Goal: Task Accomplishment & Management: Complete application form

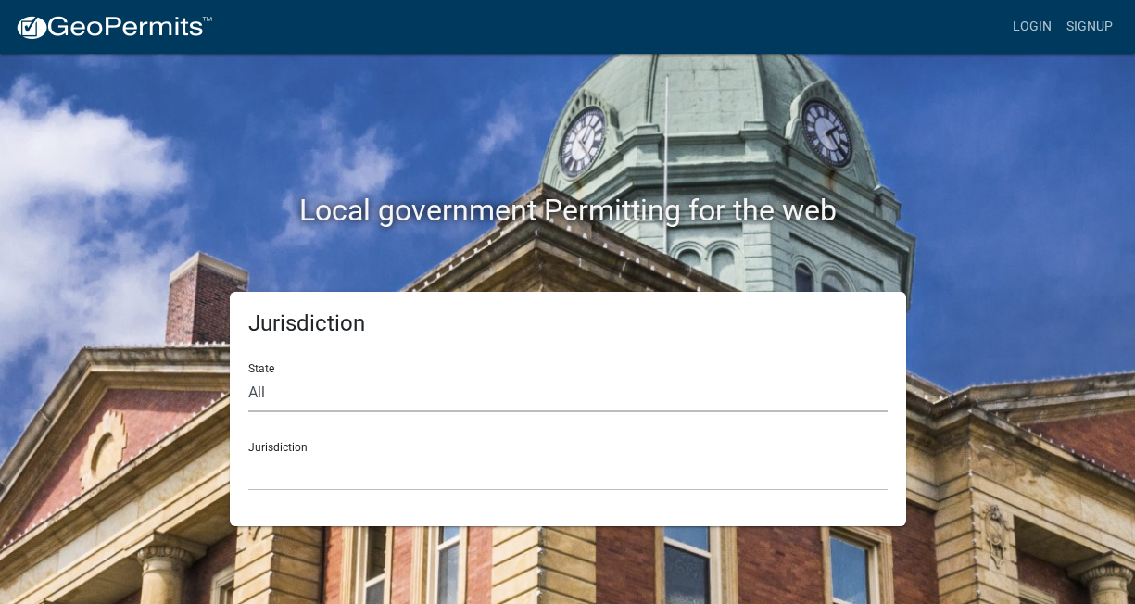
click at [279, 385] on select "All [US_STATE] [US_STATE] [US_STATE] [US_STATE] [US_STATE] [US_STATE] [US_STATE…" at bounding box center [568, 393] width 640 height 38
select select "[US_STATE]"
click at [248, 374] on select "All [US_STATE] [US_STATE] [US_STATE] [US_STATE] [US_STATE] [US_STATE] [US_STATE…" at bounding box center [568, 393] width 640 height 38
click at [312, 472] on select "City of [GEOGRAPHIC_DATA], [US_STATE] City of [GEOGRAPHIC_DATA], [US_STATE] Cit…" at bounding box center [568, 472] width 640 height 38
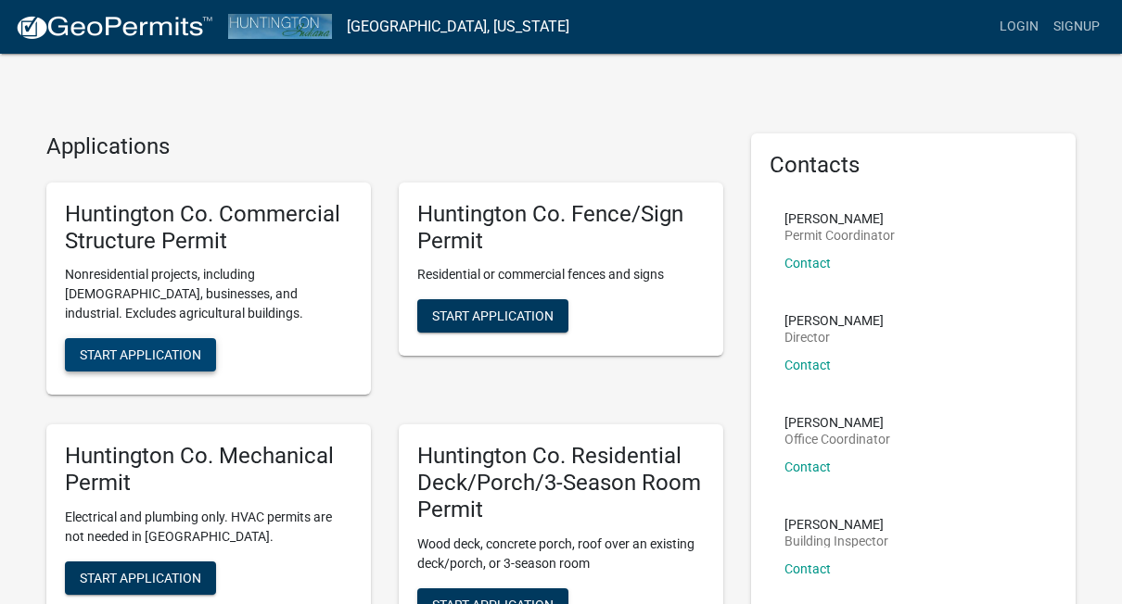
click at [193, 348] on span "Start Application" at bounding box center [140, 355] width 121 height 15
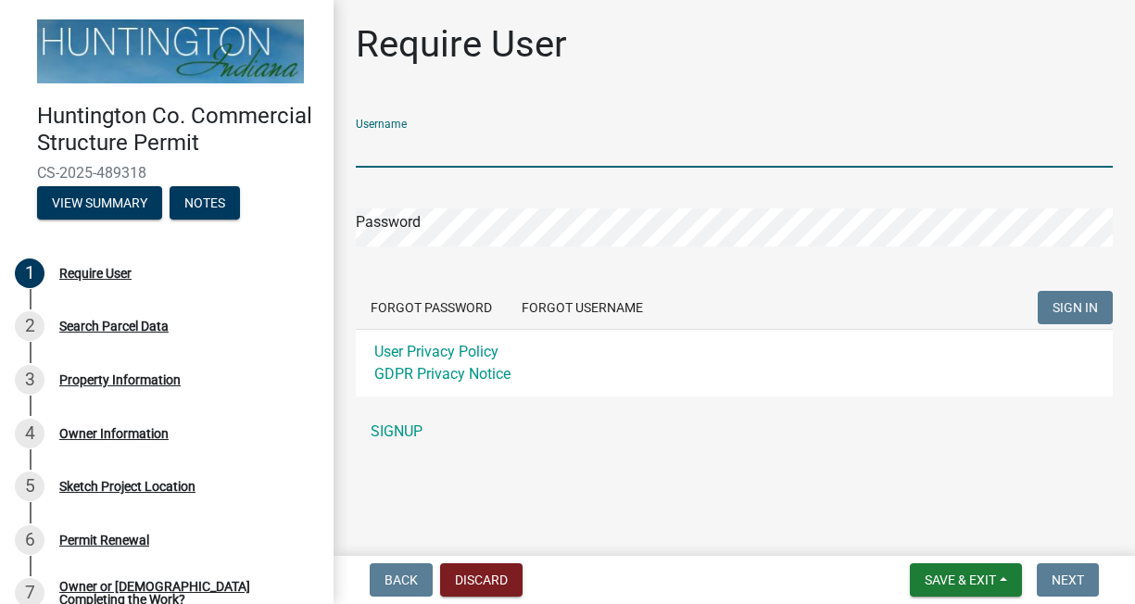
click at [396, 162] on input "Username" at bounding box center [734, 149] width 757 height 38
type input "[EMAIL_ADDRESS][DOMAIN_NAME]"
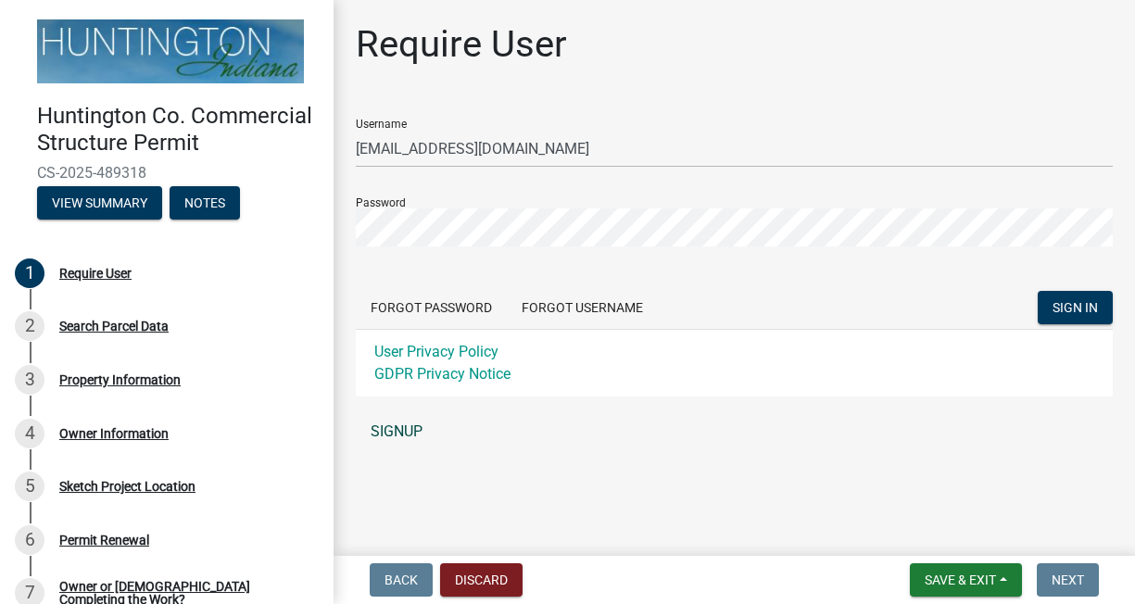
click at [389, 428] on link "SIGNUP" at bounding box center [734, 431] width 757 height 37
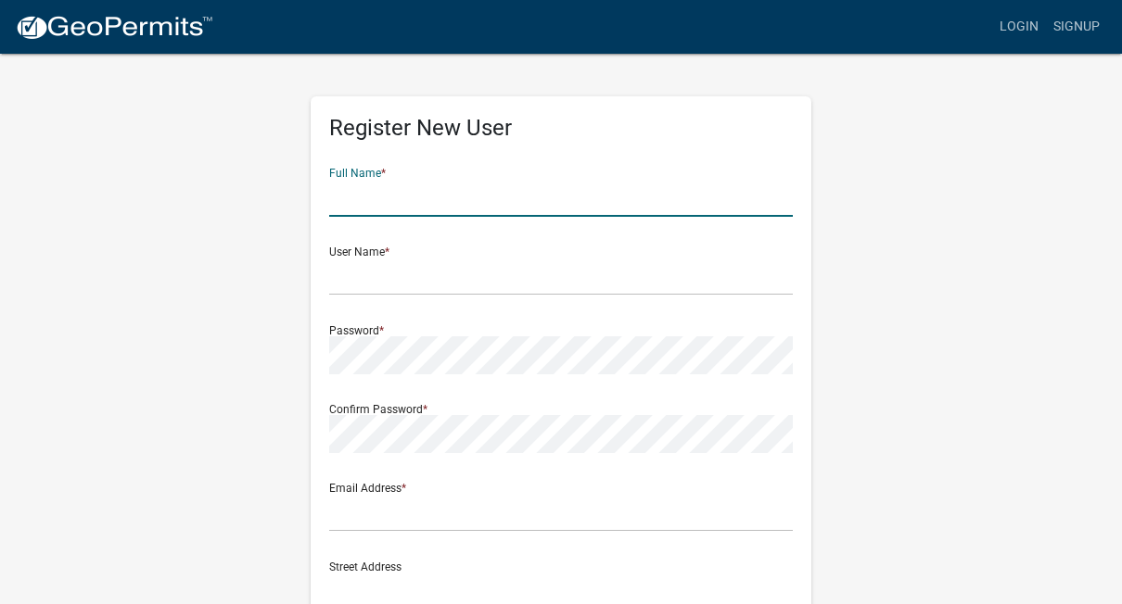
click at [386, 199] on input "text" at bounding box center [560, 198] width 463 height 38
type input "[PERSON_NAME]"
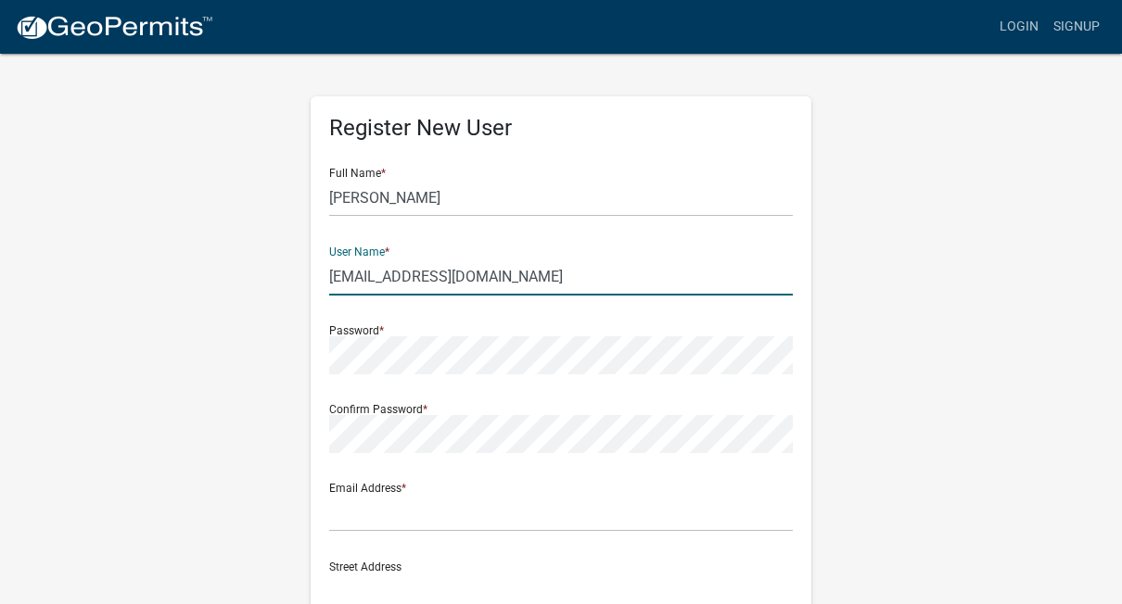
type input "[EMAIL_ADDRESS][DOMAIN_NAME]"
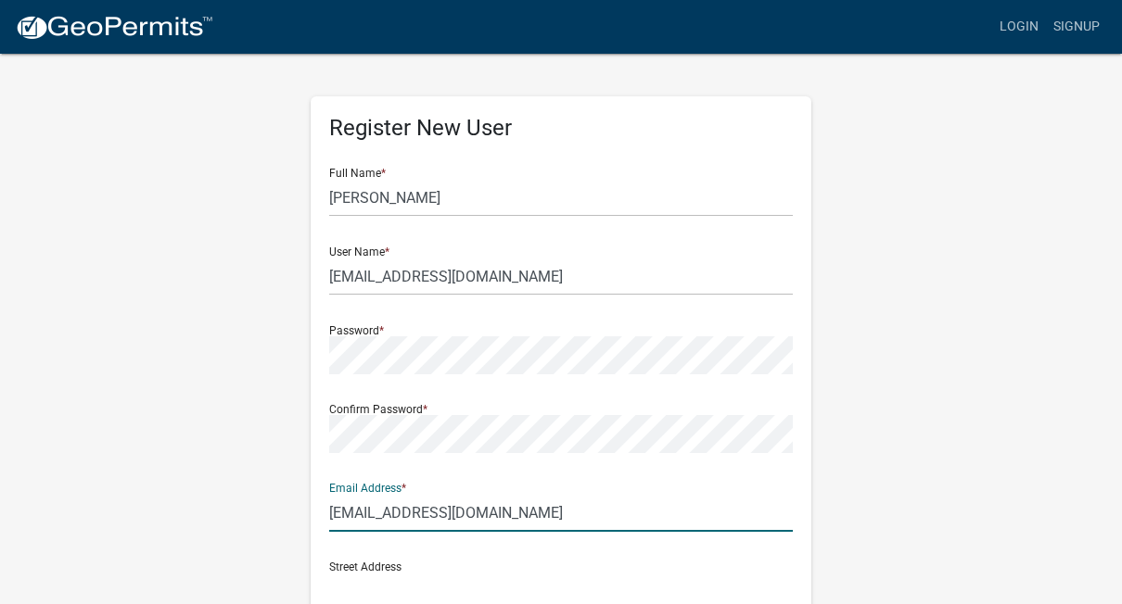
type input "[EMAIL_ADDRESS][DOMAIN_NAME]"
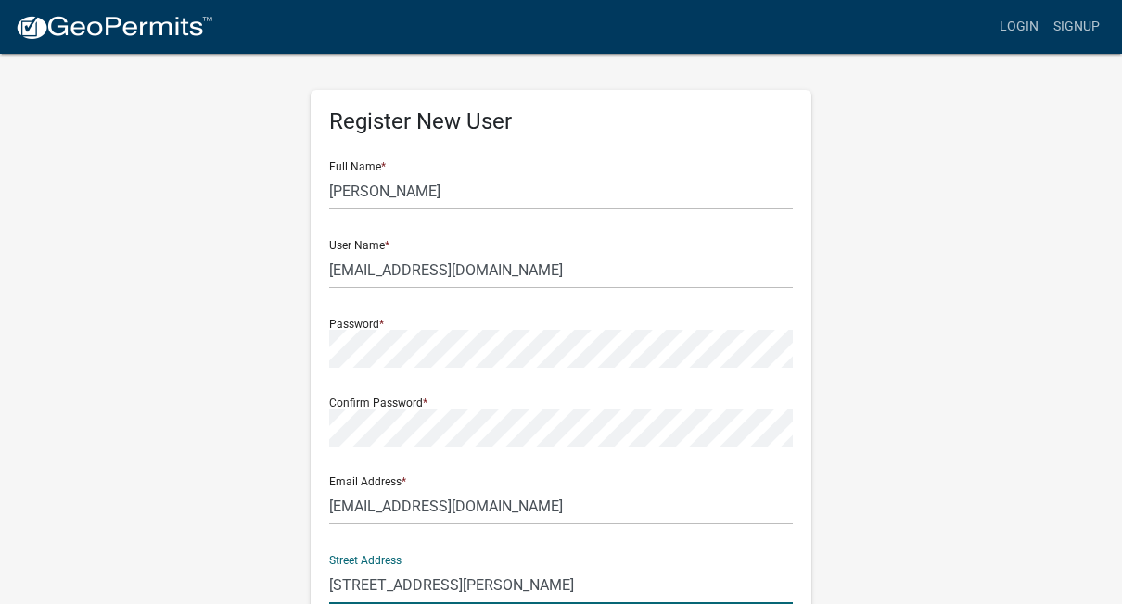
type input "[STREET_ADDRESS][PERSON_NAME]"
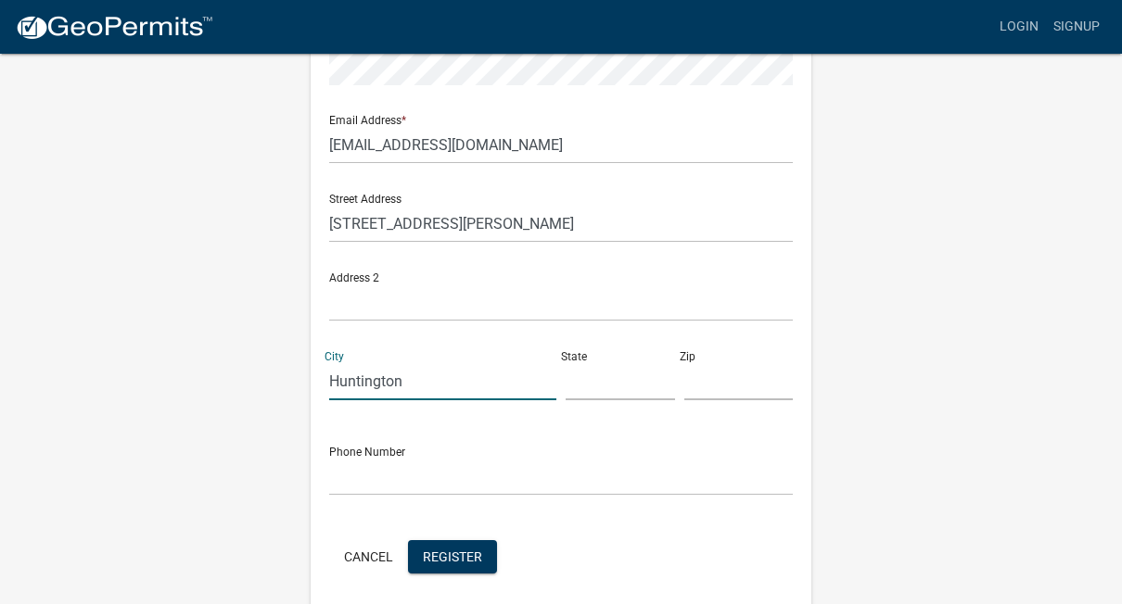
type input "Huntington"
type input "IN"
type input "46750"
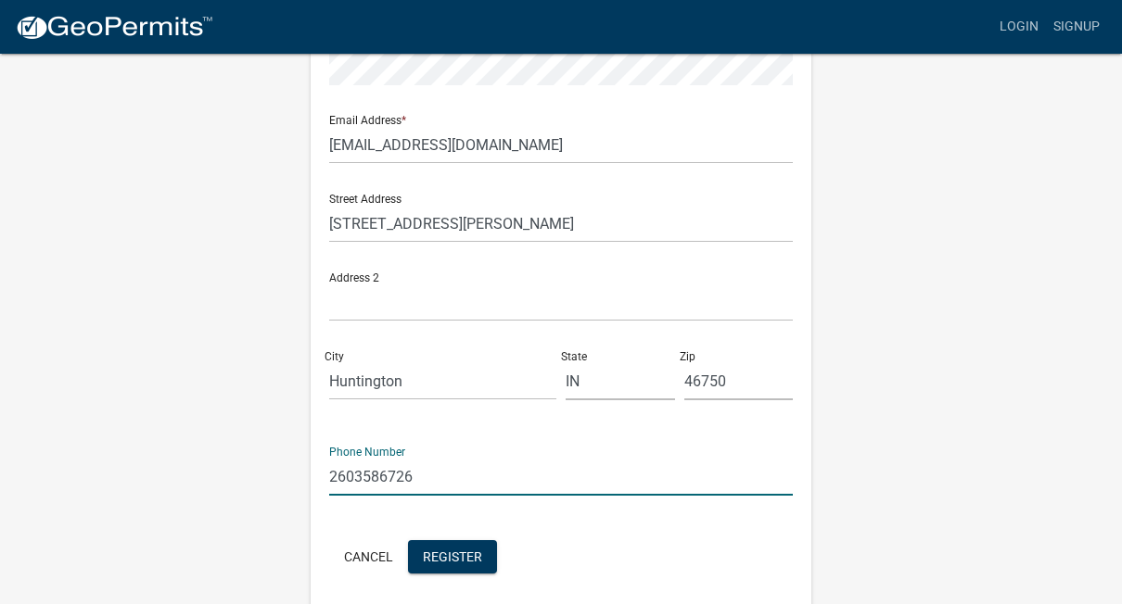
type input "2603586726"
click at [449, 551] on span "Register" at bounding box center [452, 556] width 59 height 15
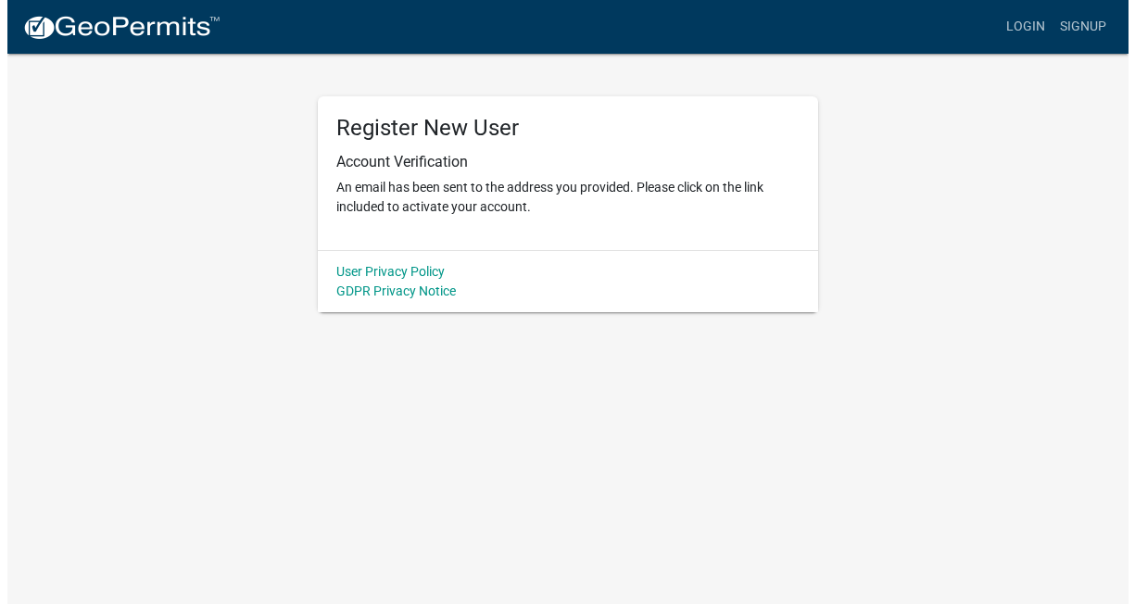
scroll to position [0, 0]
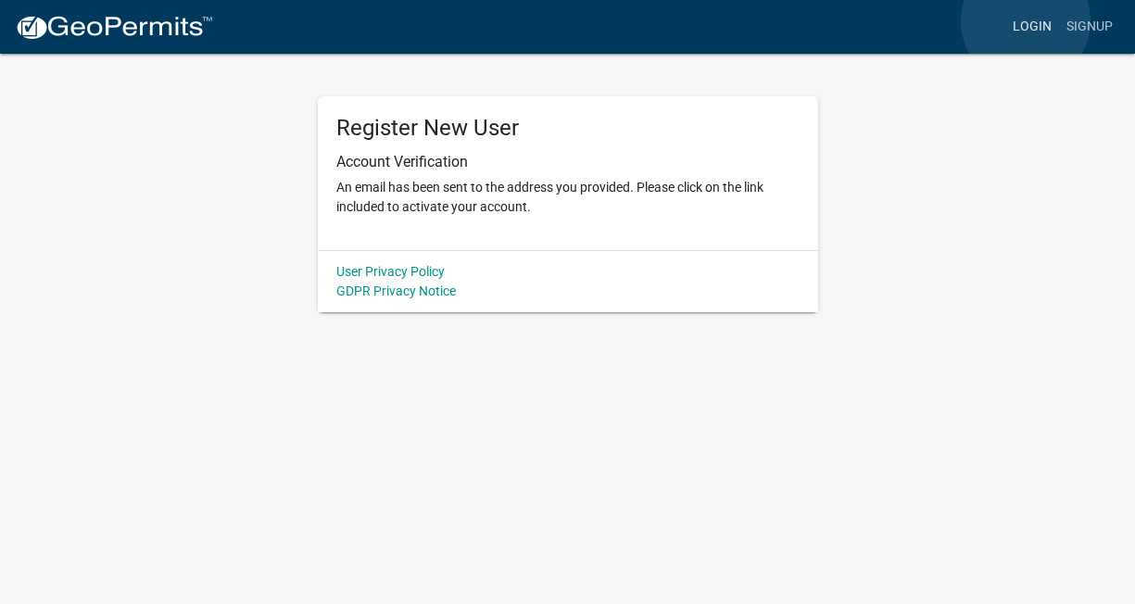
click at [1026, 21] on link "Login" at bounding box center [1033, 26] width 54 height 35
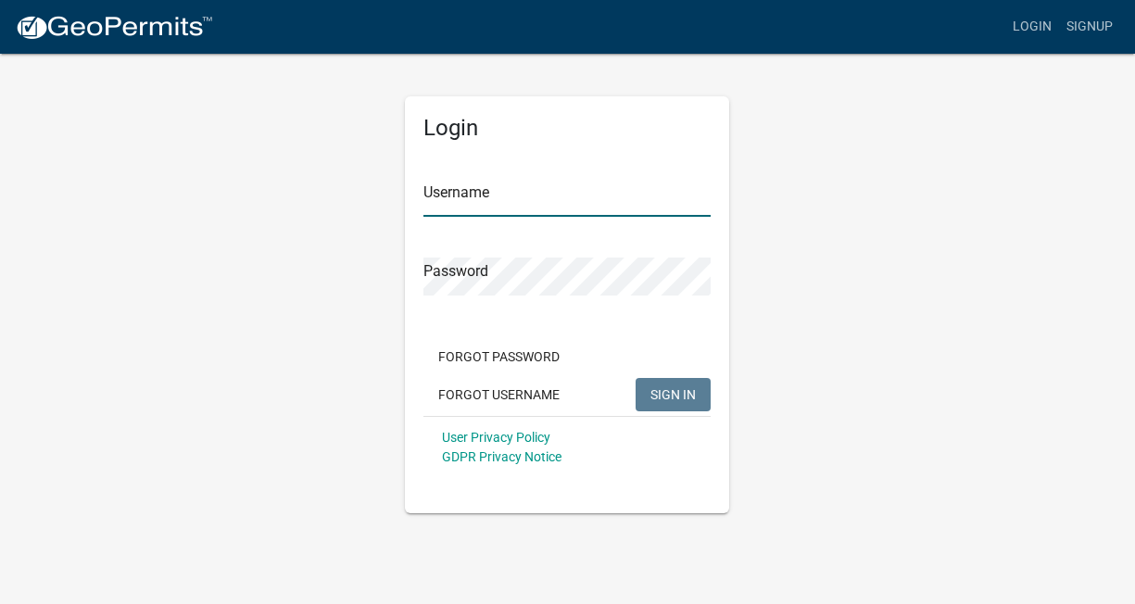
click at [563, 202] on input "Username" at bounding box center [567, 198] width 287 height 38
type input "[EMAIL_ADDRESS][DOMAIN_NAME]"
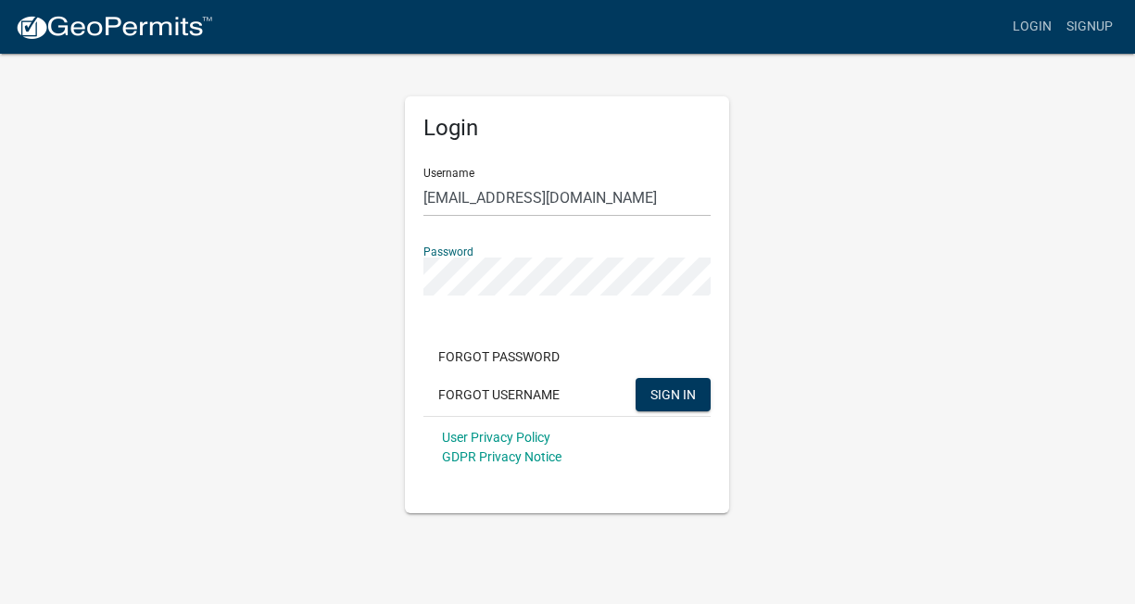
click at [636, 378] on button "SIGN IN" at bounding box center [673, 394] width 75 height 33
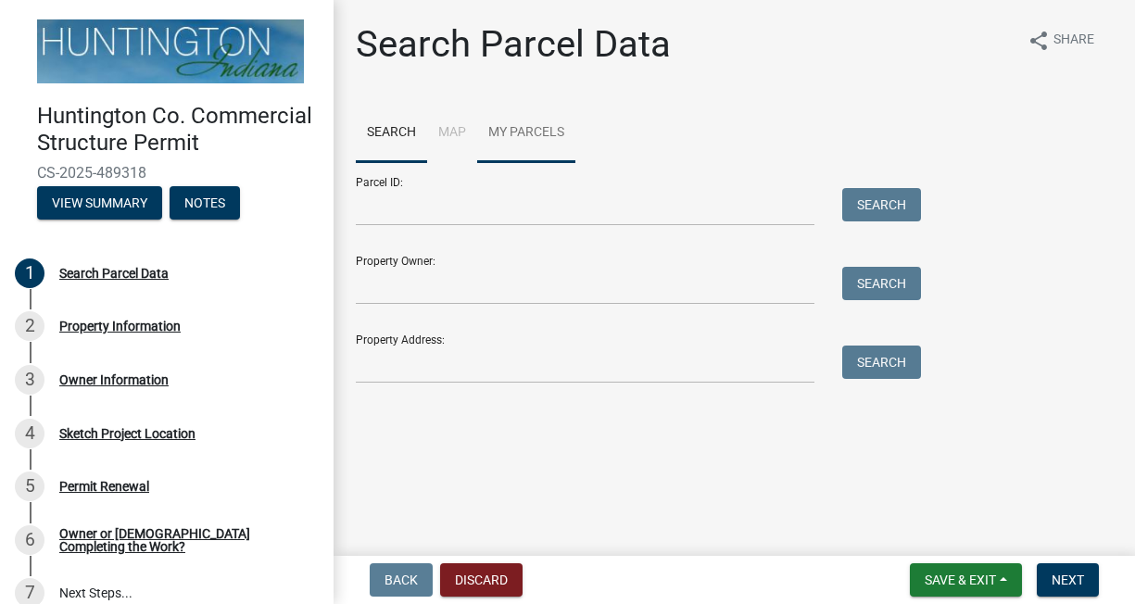
click at [520, 137] on link "My Parcels" at bounding box center [526, 133] width 98 height 59
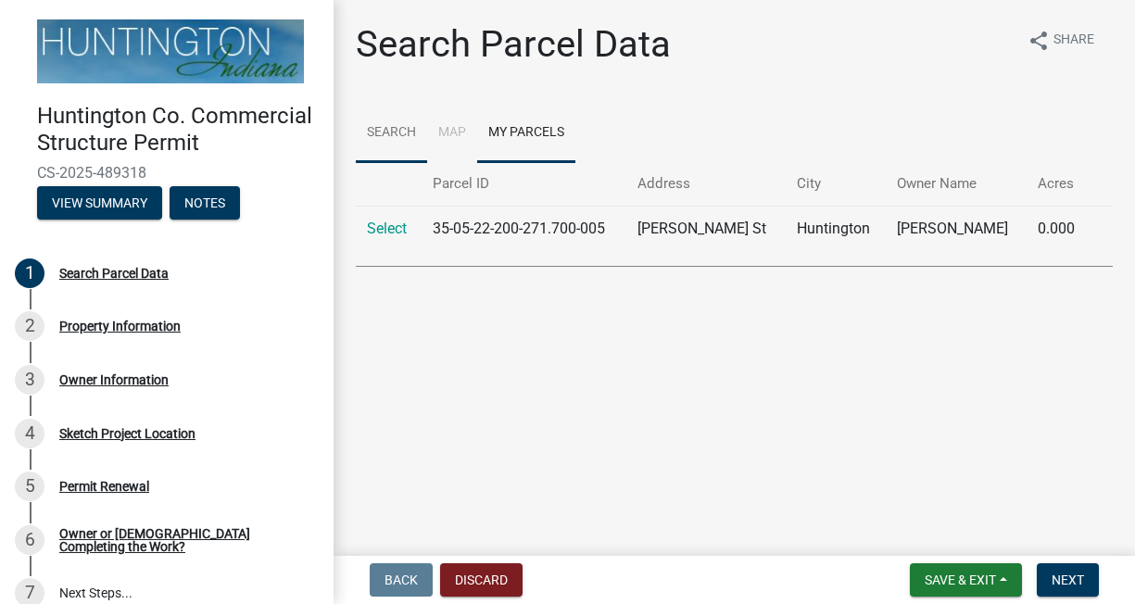
click at [406, 138] on link "Search" at bounding box center [391, 133] width 71 height 59
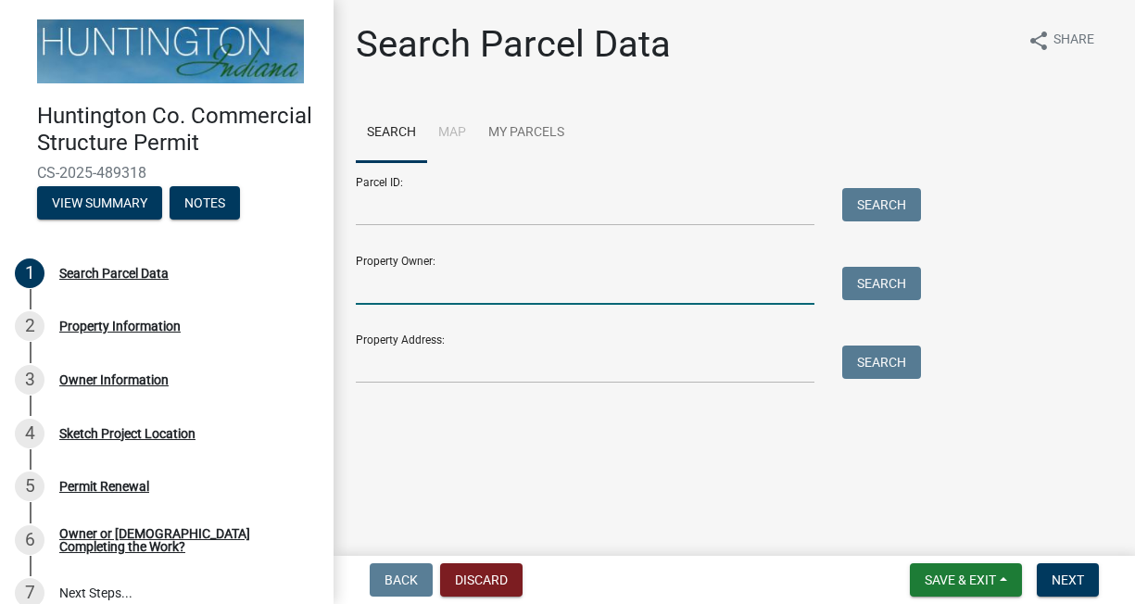
click at [580, 285] on input "Property Owner:" at bounding box center [585, 286] width 459 height 38
type input "Brandon Jackson"
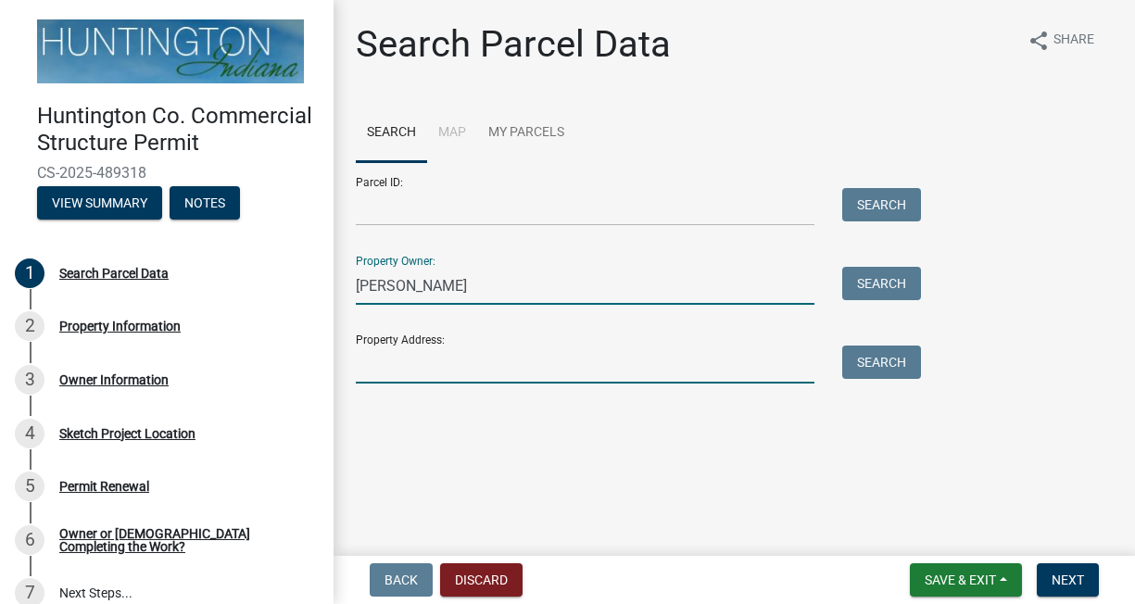
type input "[STREET_ADDRESS][PERSON_NAME]"
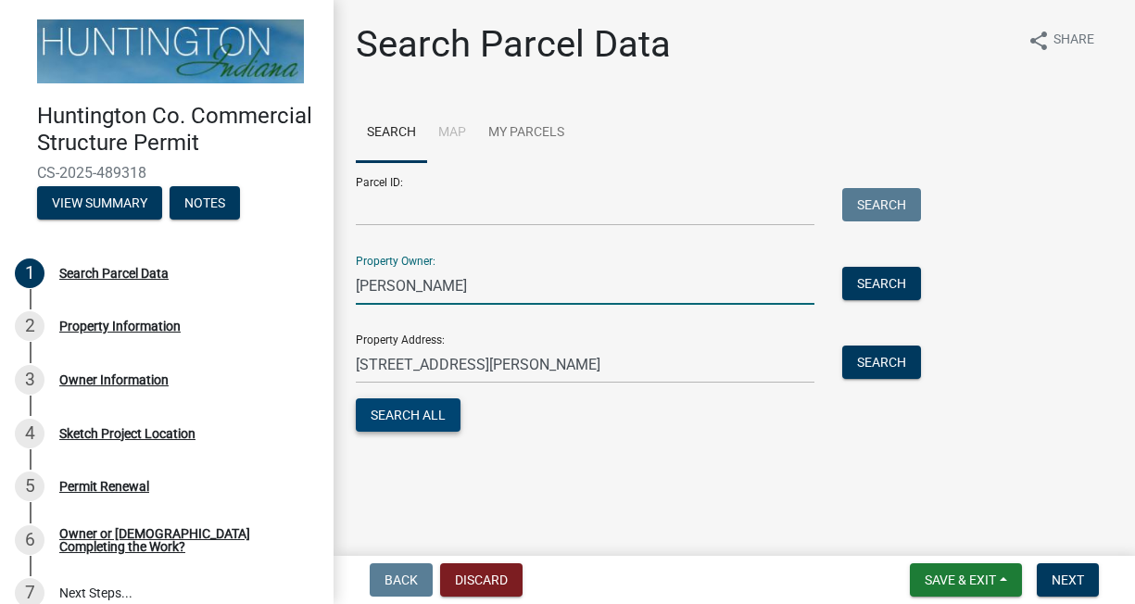
click at [417, 421] on button "Search All" at bounding box center [408, 415] width 105 height 33
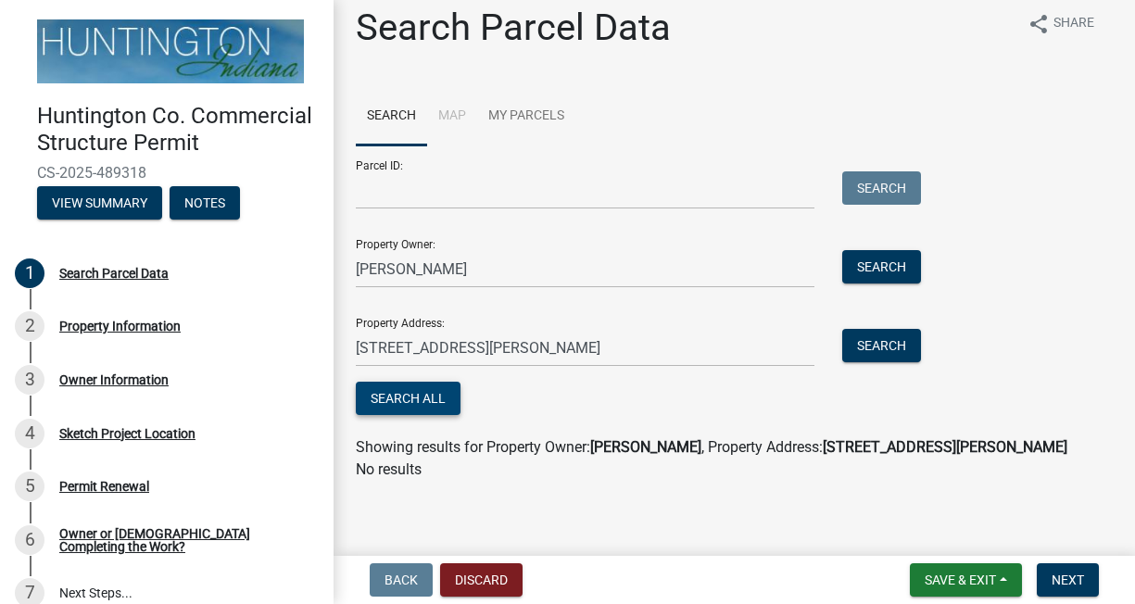
scroll to position [21, 0]
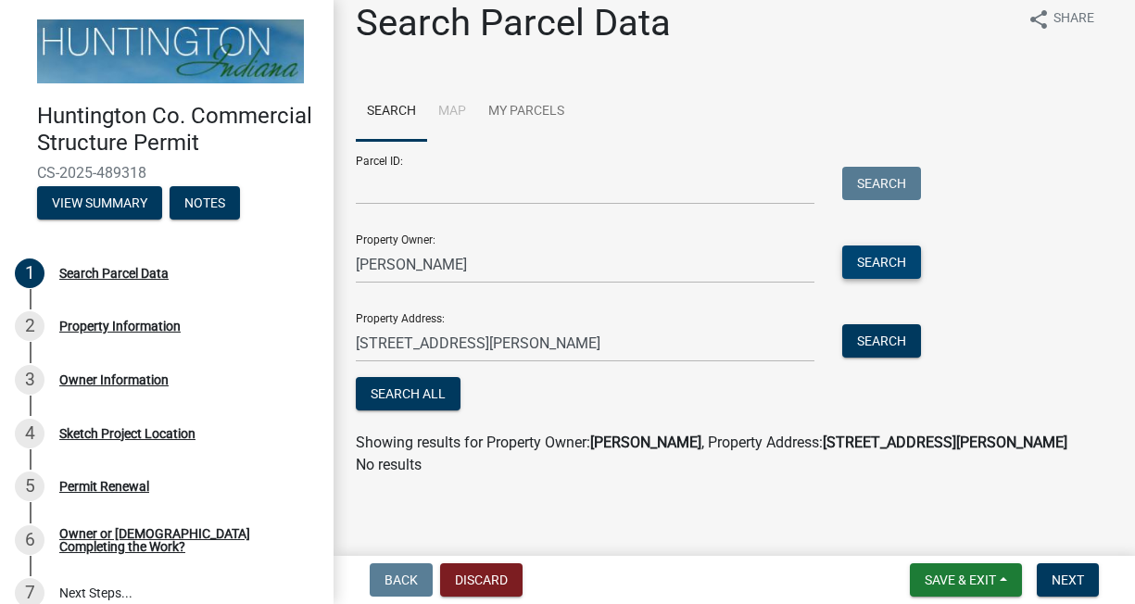
click at [881, 264] on button "Search" at bounding box center [882, 262] width 79 height 33
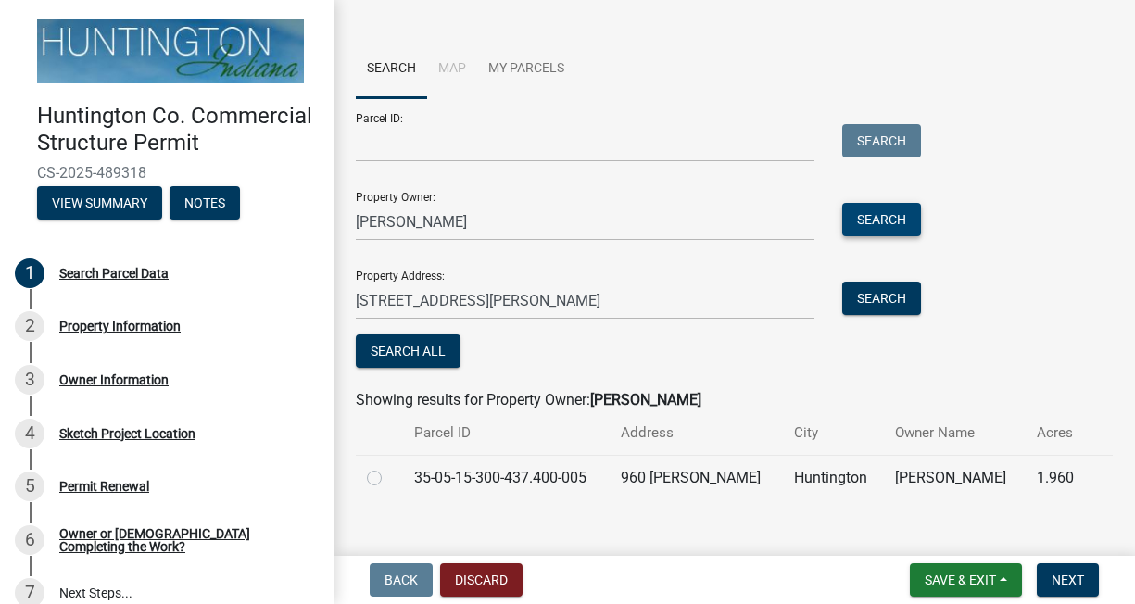
scroll to position [88, 0]
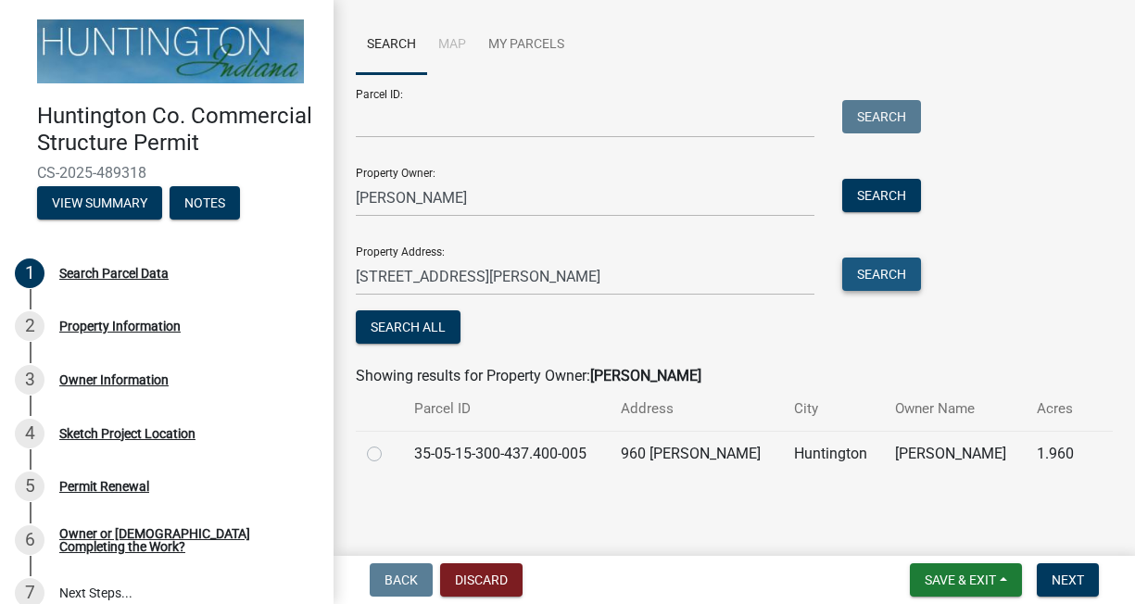
click at [860, 273] on button "Search" at bounding box center [882, 274] width 79 height 33
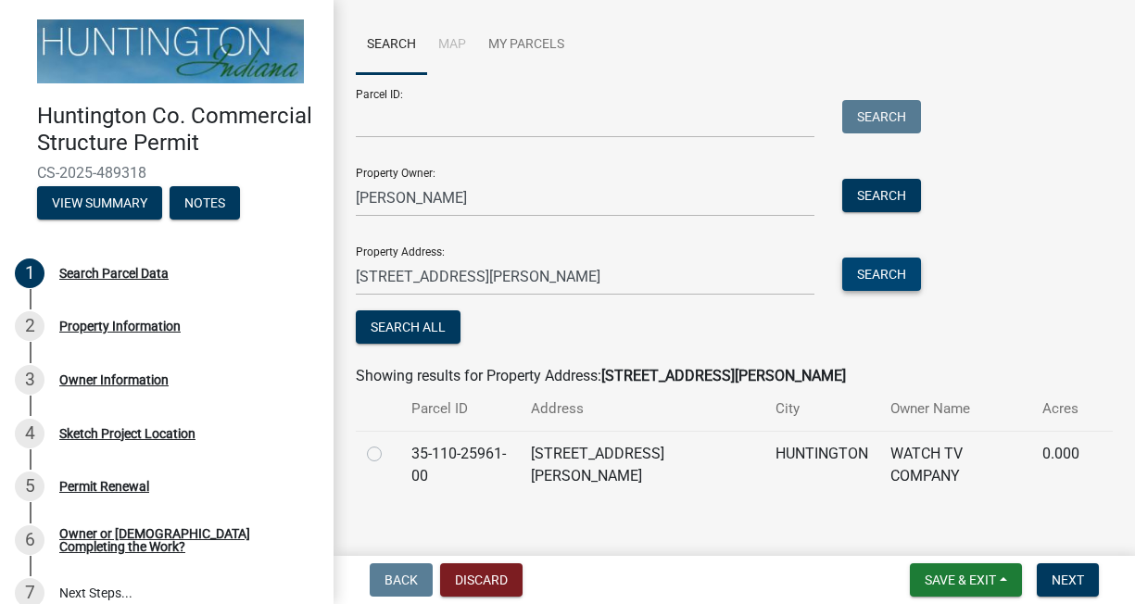
scroll to position [0, 0]
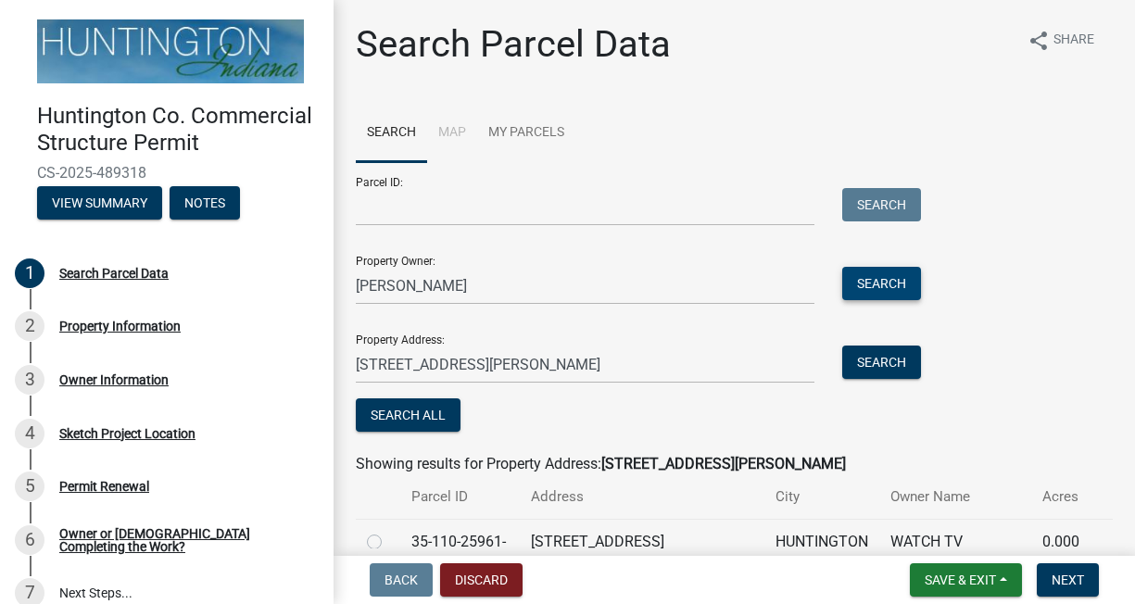
click at [895, 284] on button "Search" at bounding box center [882, 283] width 79 height 33
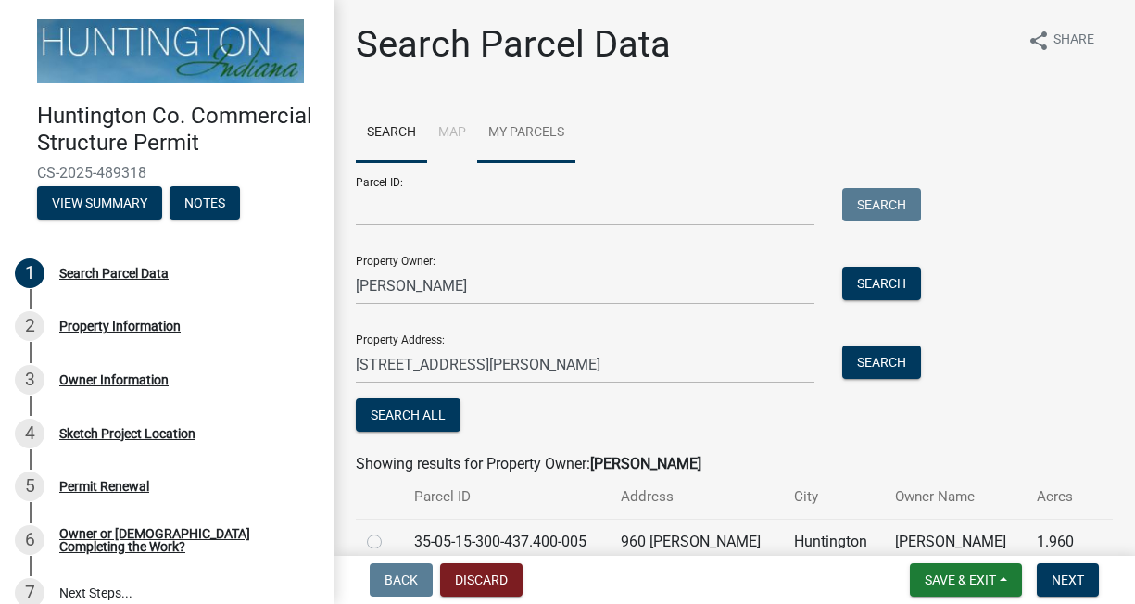
click at [508, 137] on link "My Parcels" at bounding box center [526, 133] width 98 height 59
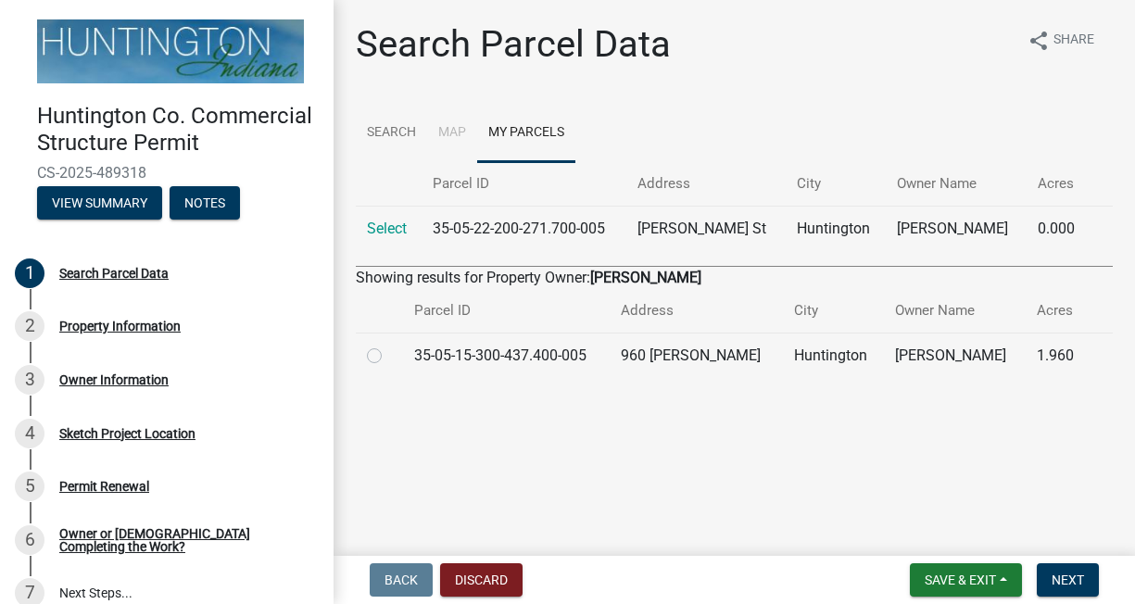
click at [451, 129] on li "Map" at bounding box center [452, 133] width 50 height 59
click at [404, 129] on link "Search" at bounding box center [391, 133] width 71 height 59
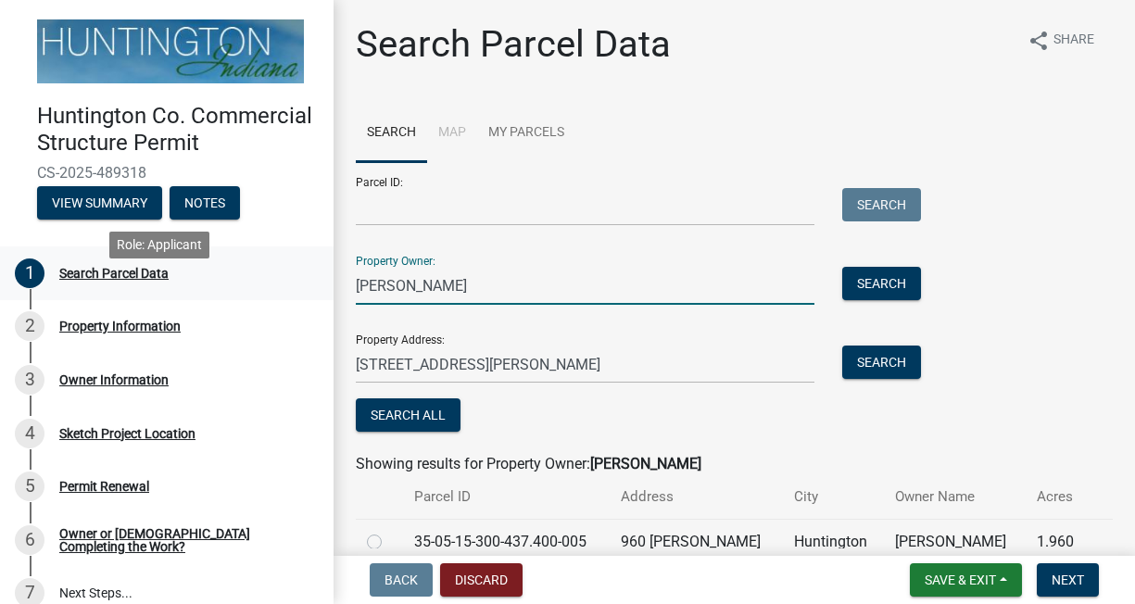
drag, startPoint x: 509, startPoint y: 283, endPoint x: 291, endPoint y: 285, distance: 217.8
click at [291, 285] on div "Huntington Co. Commercial Structure Permit CS-2025-489318 View Summary Notes 1 …" at bounding box center [567, 302] width 1135 height 604
type input "Iron Fabrication & Repair LLC"
click at [894, 285] on button "Search" at bounding box center [882, 283] width 79 height 33
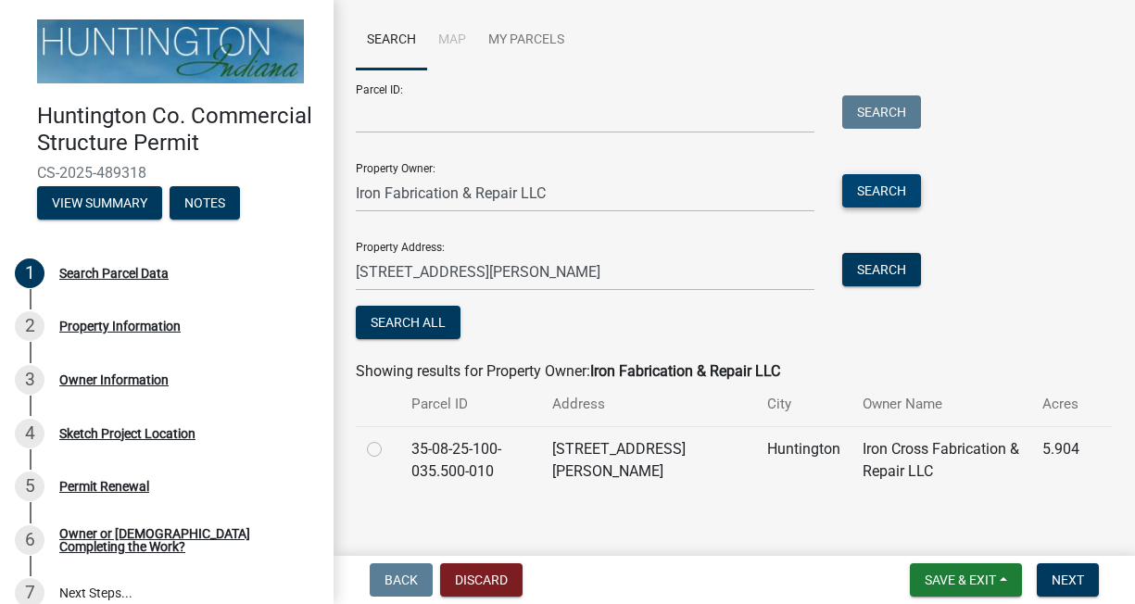
scroll to position [110, 0]
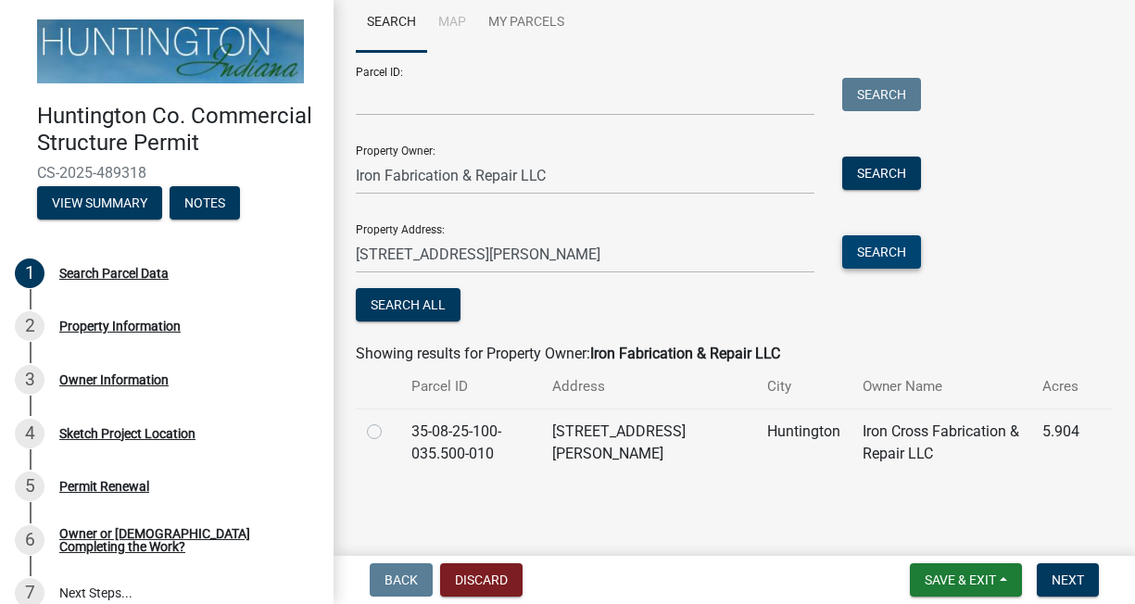
click at [894, 252] on button "Search" at bounding box center [882, 251] width 79 height 33
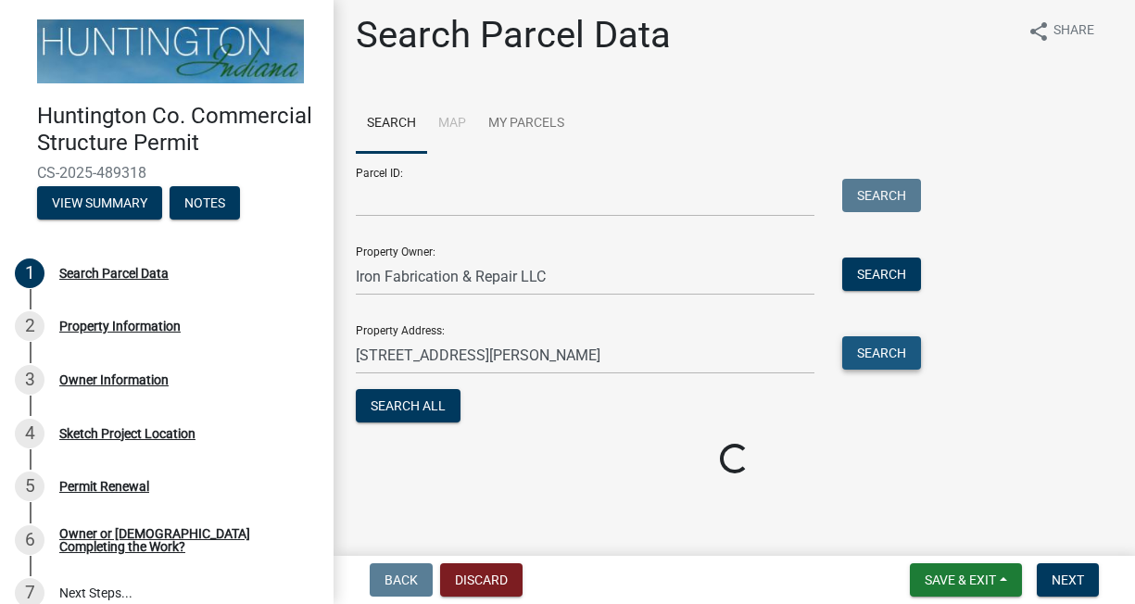
scroll to position [88, 0]
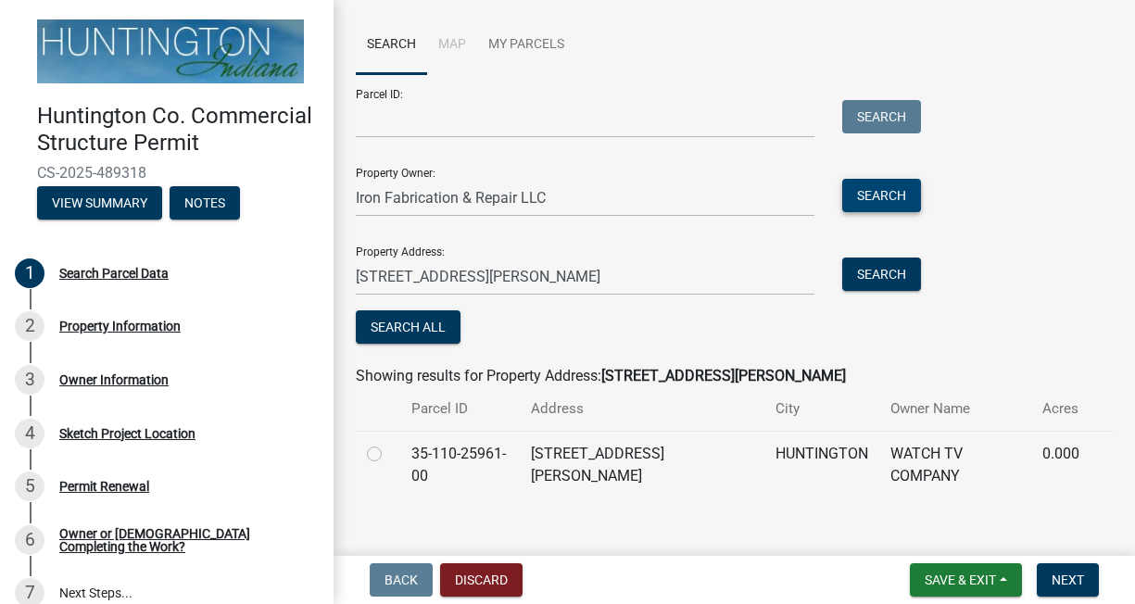
click at [912, 190] on button "Search" at bounding box center [882, 195] width 79 height 33
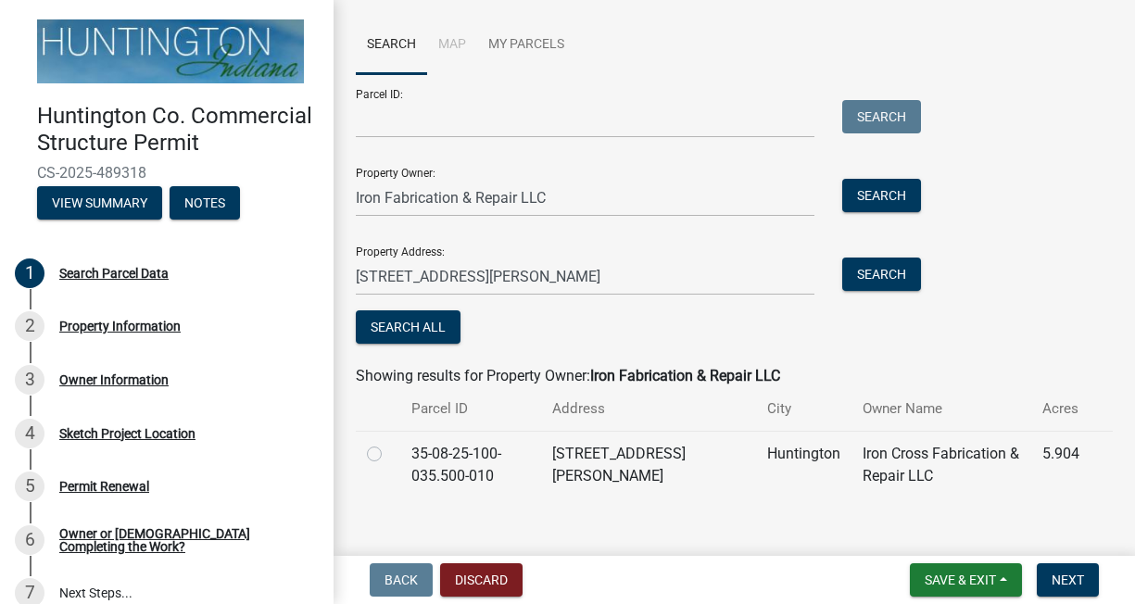
click at [382, 459] on div at bounding box center [378, 454] width 22 height 22
click at [389, 443] on label at bounding box center [389, 443] width 0 height 0
click at [389, 455] on input "radio" at bounding box center [395, 449] width 12 height 12
radio input "true"
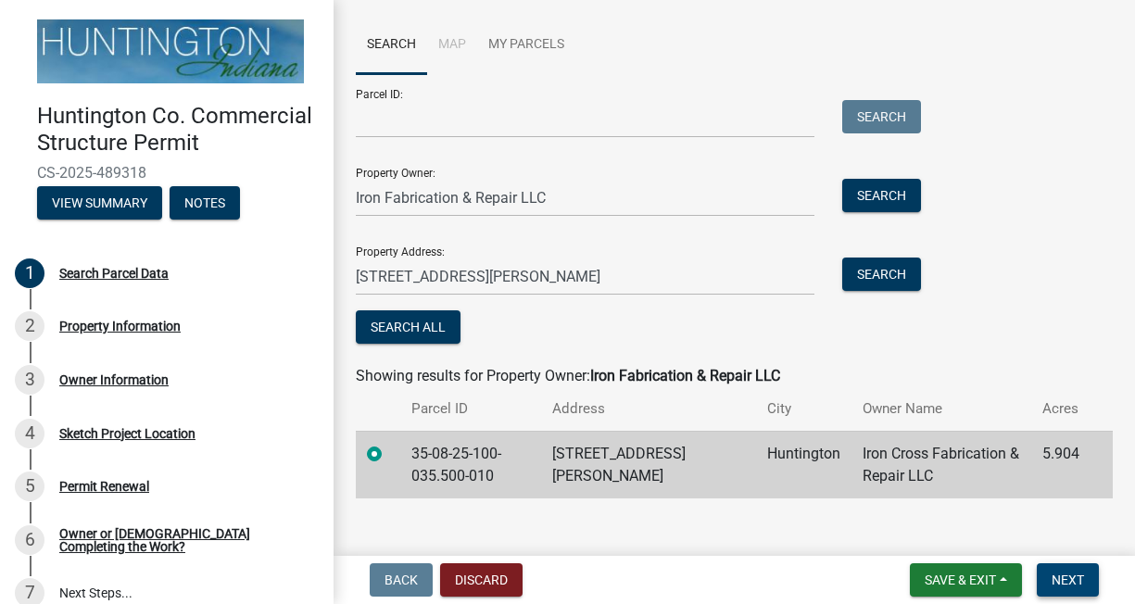
click at [1072, 581] on span "Next" at bounding box center [1068, 580] width 32 height 15
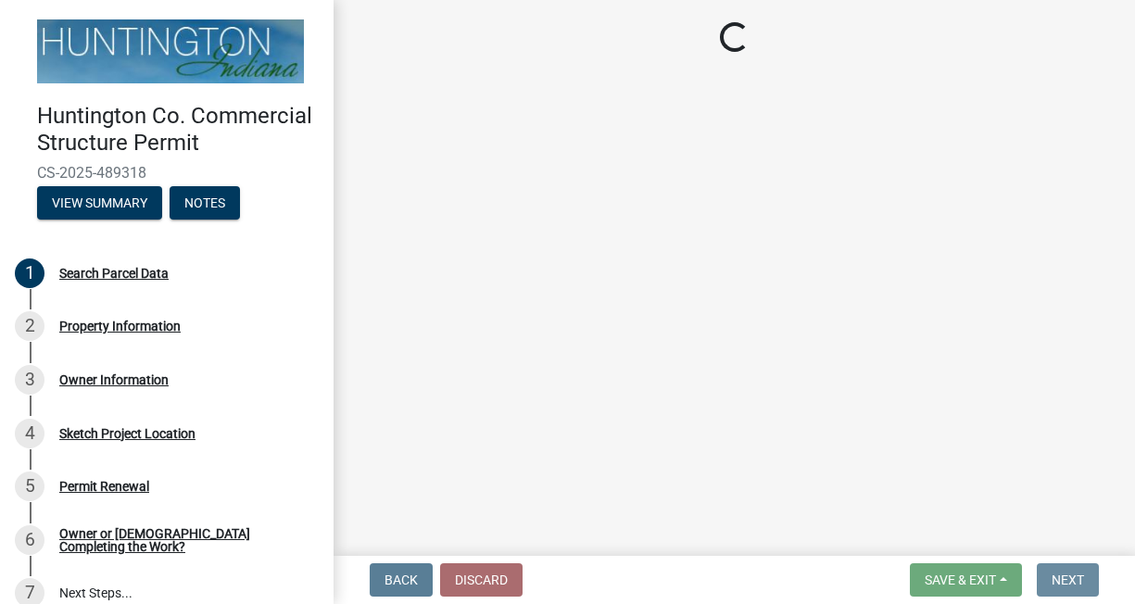
scroll to position [0, 0]
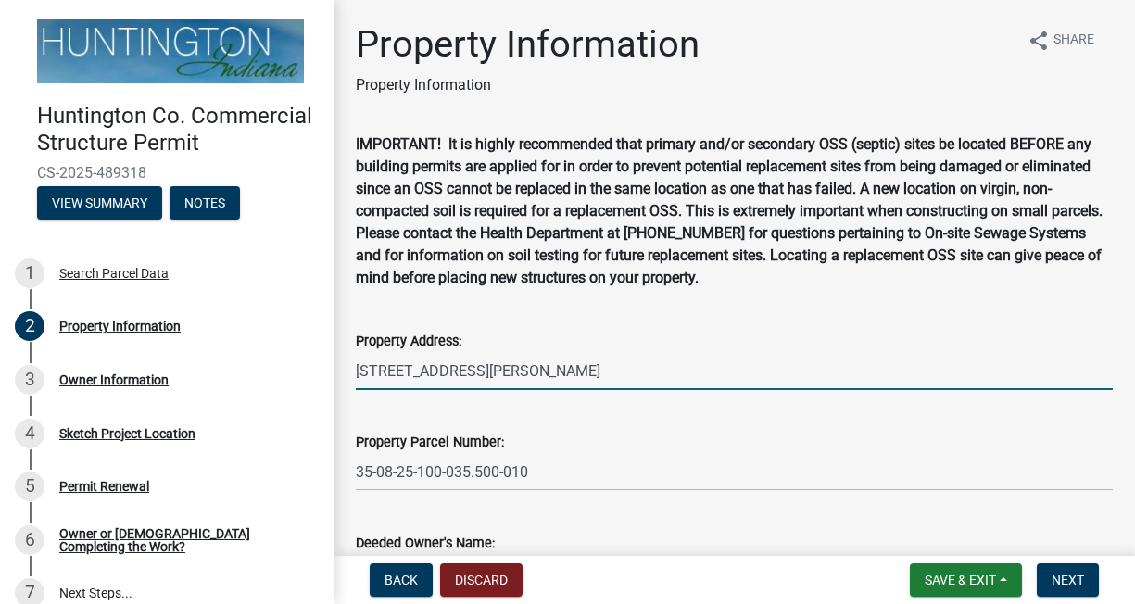
click at [380, 371] on input "4397 S Warren Rd" at bounding box center [734, 371] width 757 height 38
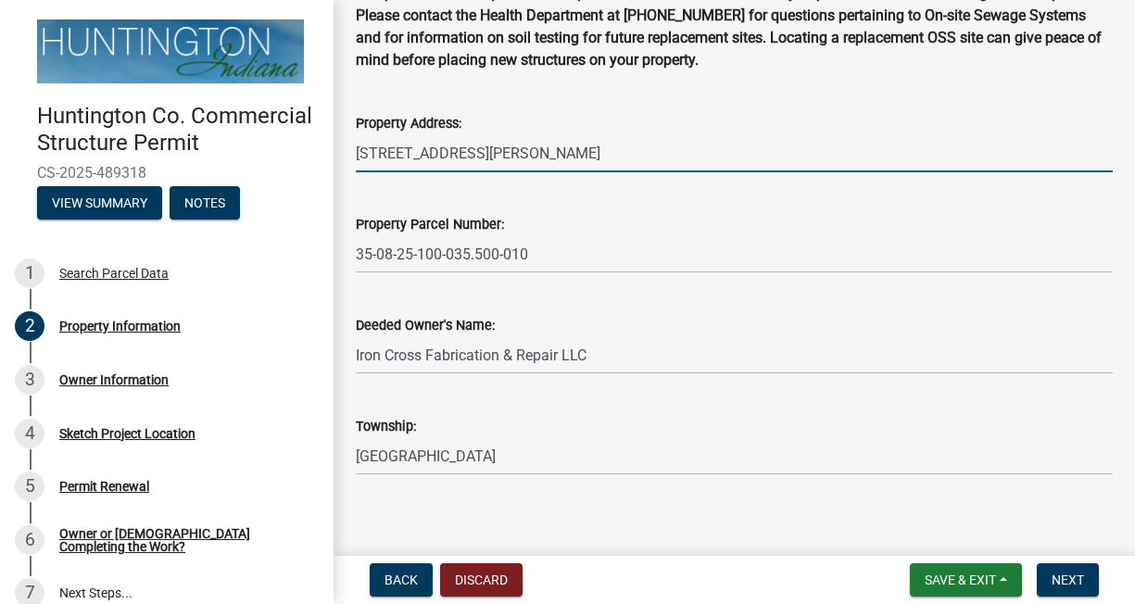
scroll to position [232, 0]
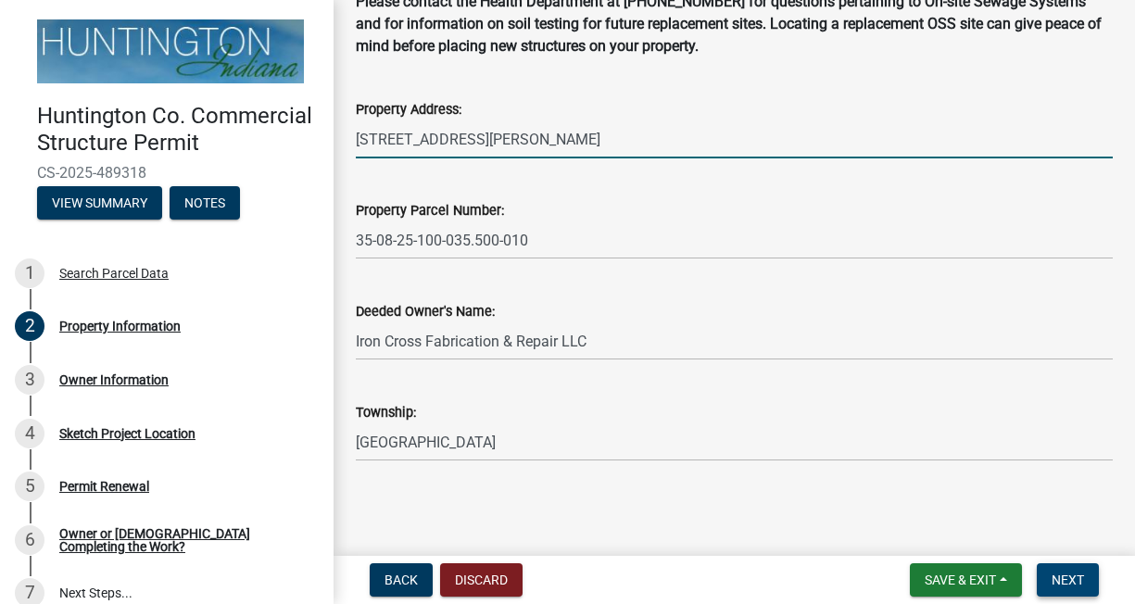
type input "4325 S Warren Rd"
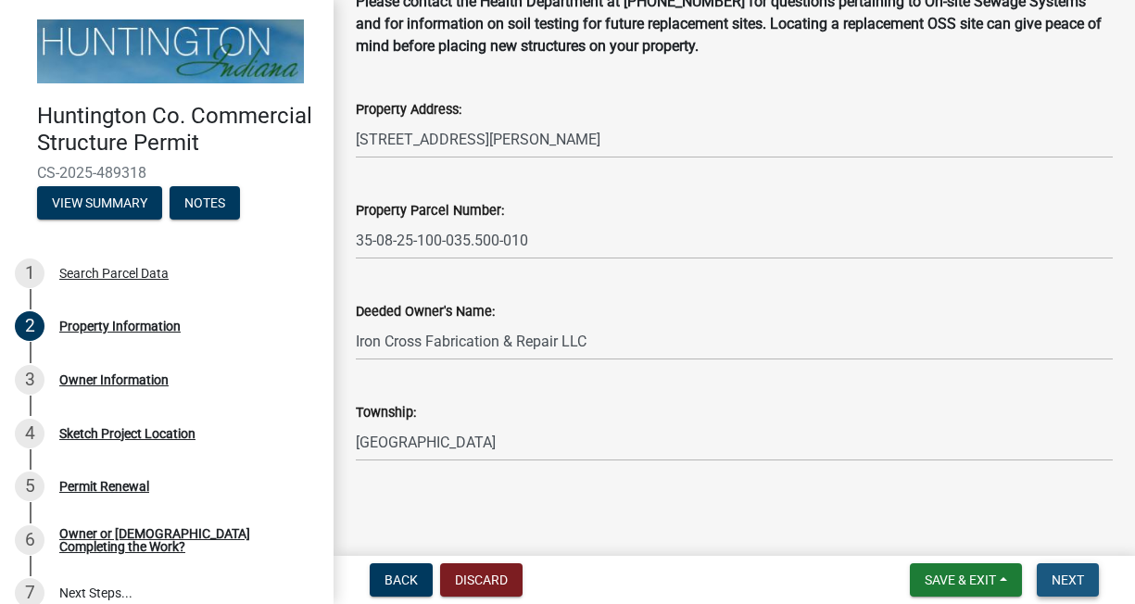
click at [1069, 574] on span "Next" at bounding box center [1068, 580] width 32 height 15
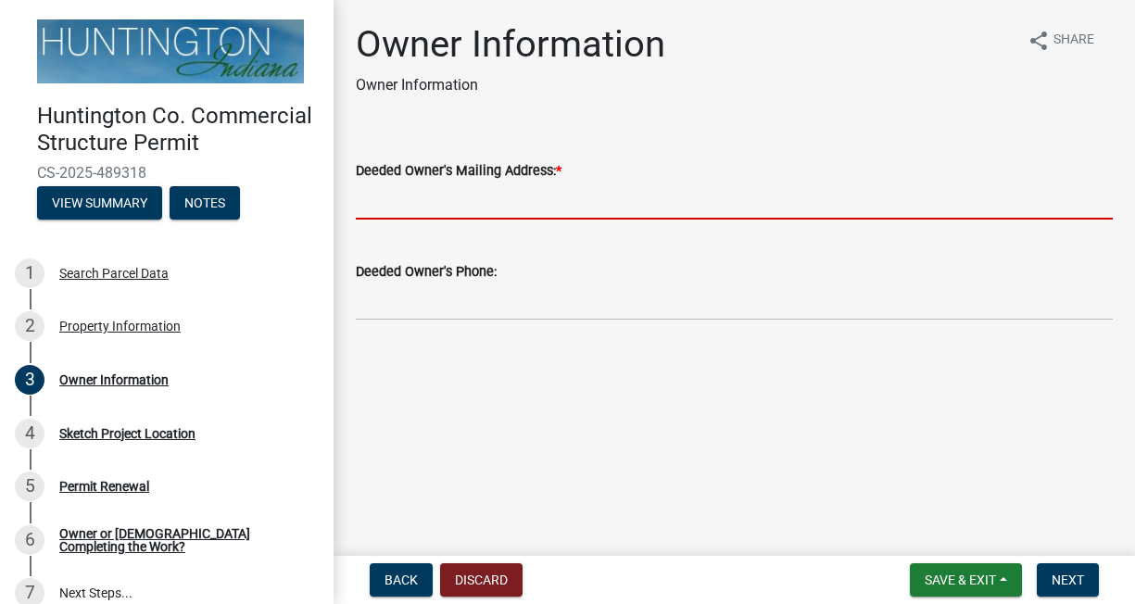
click at [492, 202] on input "Deeded Owner's Mailing Address: *" at bounding box center [734, 201] width 757 height 38
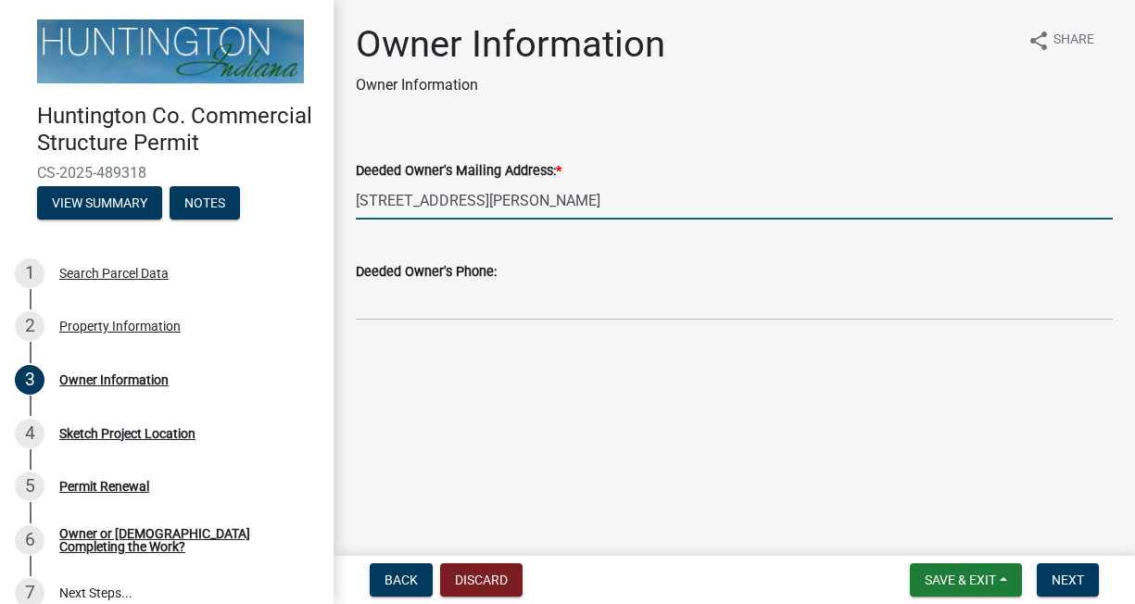
type input "960 William St Huntington IN"
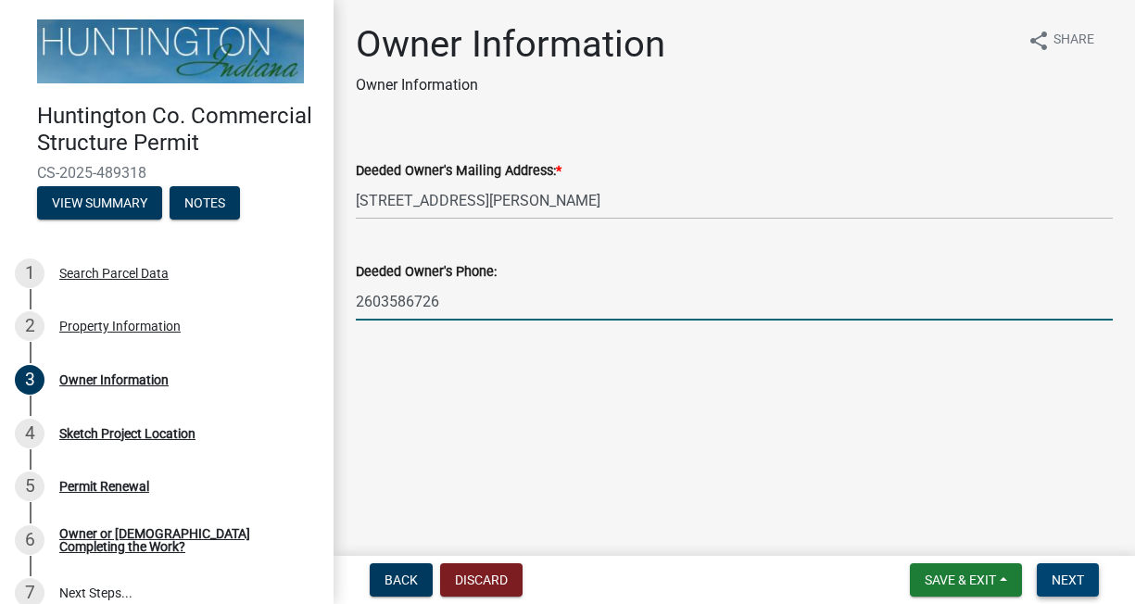
type input "2603586726"
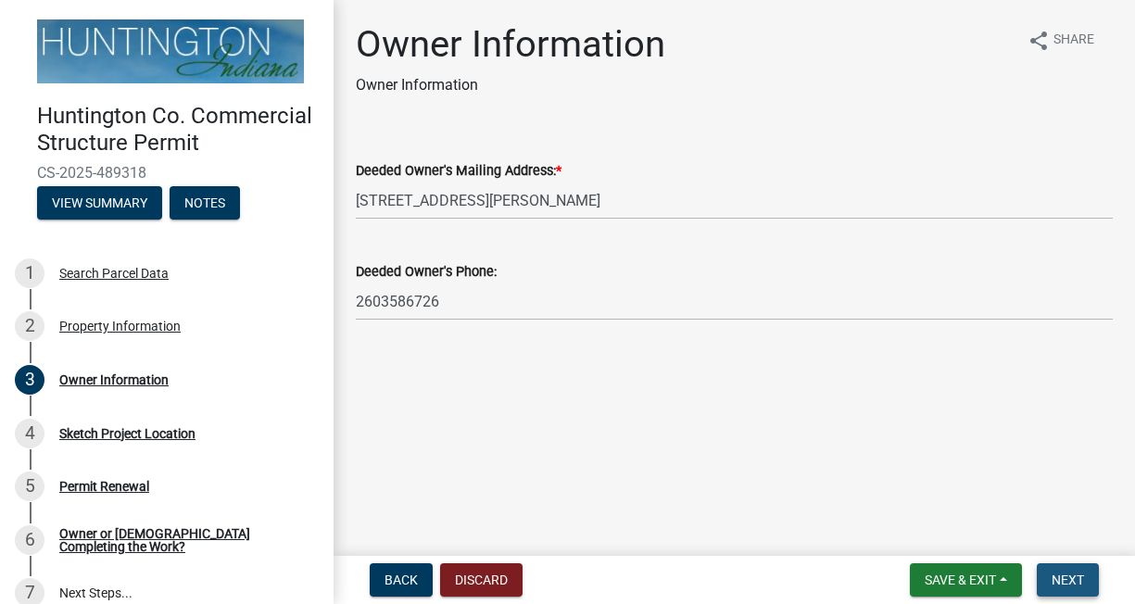
click at [1069, 574] on span "Next" at bounding box center [1068, 580] width 32 height 15
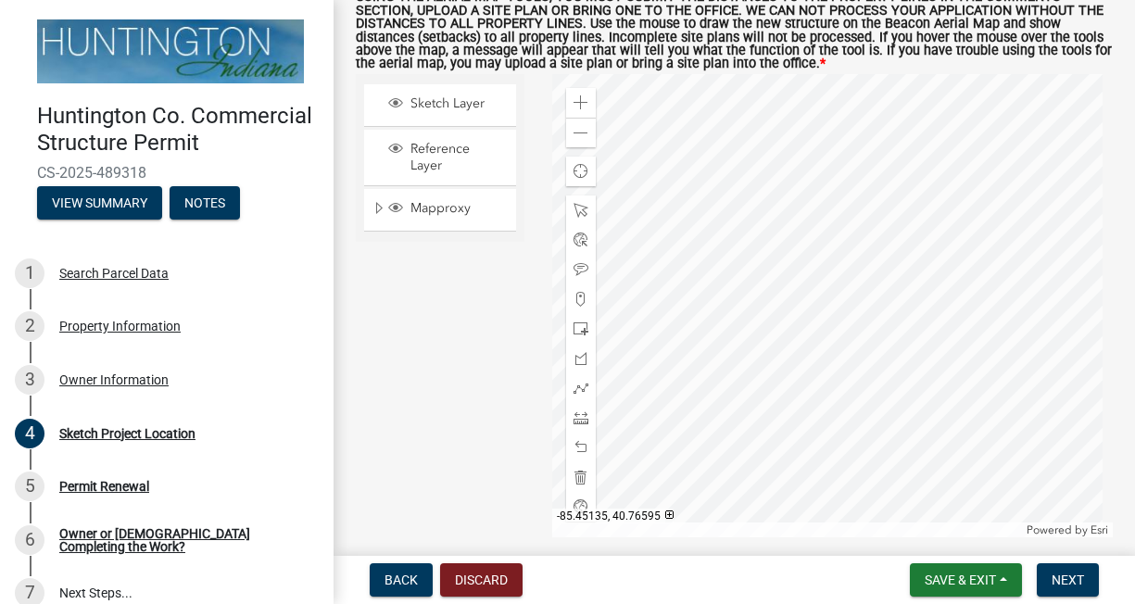
scroll to position [185, 0]
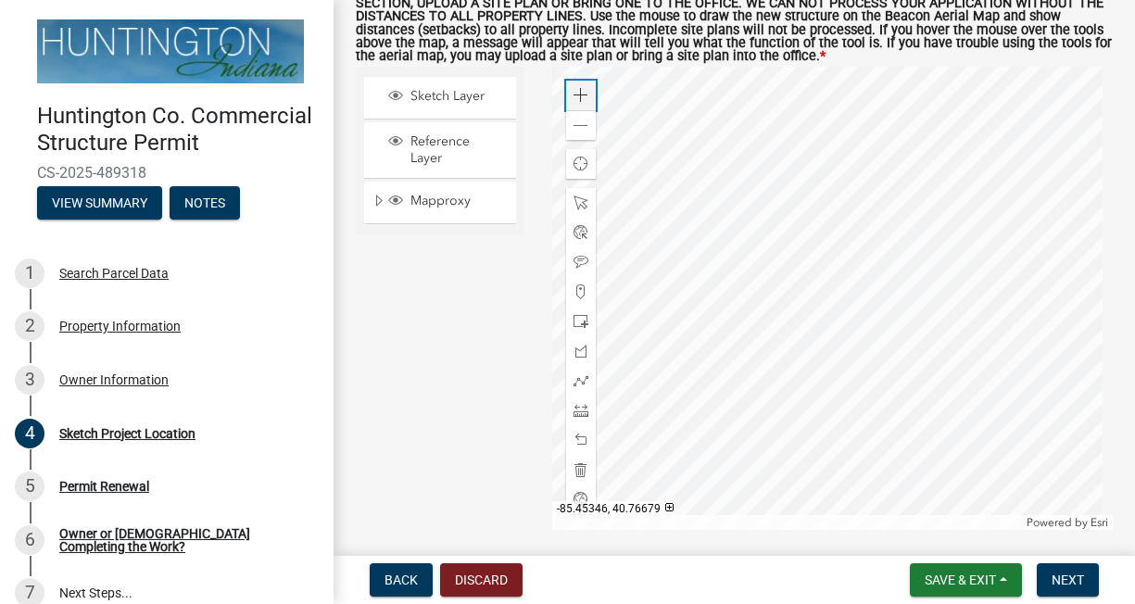
click at [574, 94] on span at bounding box center [581, 95] width 15 height 15
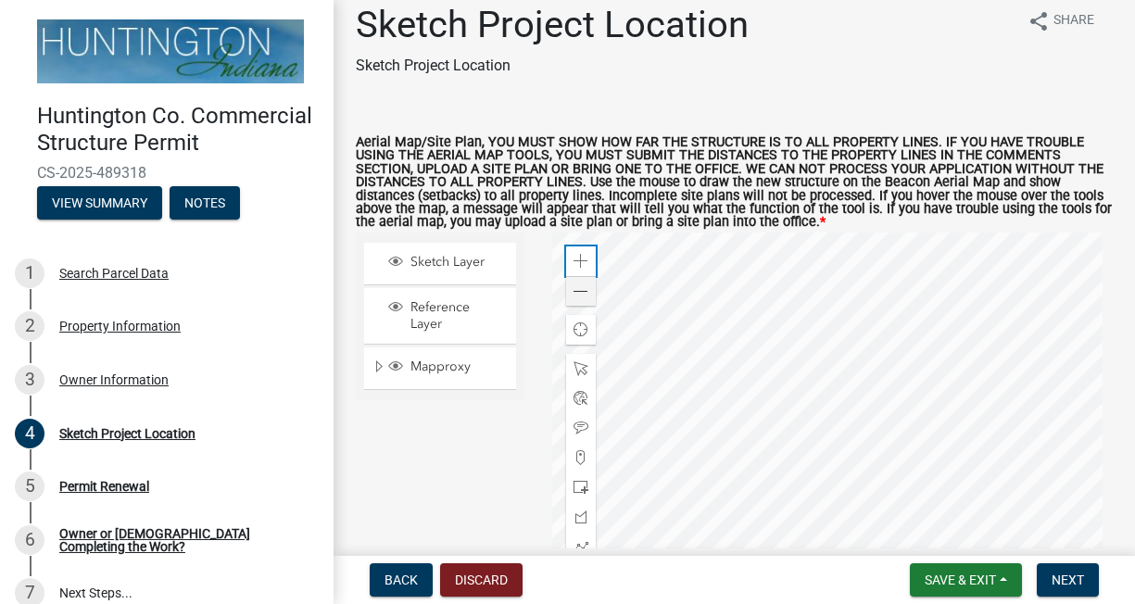
scroll to position [0, 0]
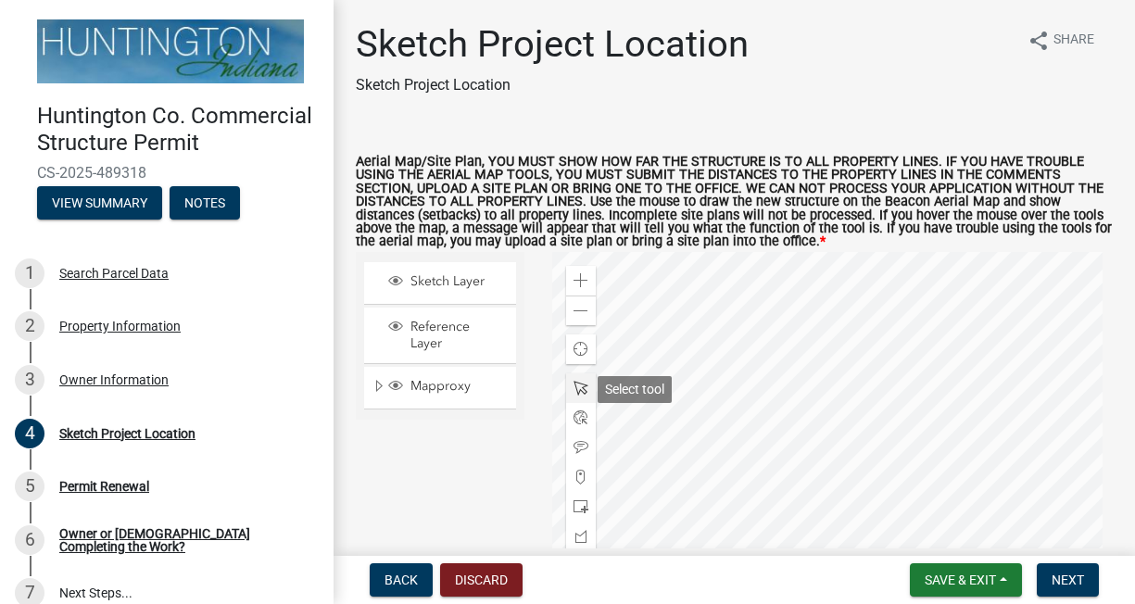
click at [581, 391] on span at bounding box center [581, 388] width 15 height 15
click at [581, 349] on span "Find my location" at bounding box center [581, 349] width 15 height 15
click at [668, 345] on div at bounding box center [832, 483] width 561 height 463
click at [586, 313] on div "Zoom out" at bounding box center [581, 311] width 30 height 30
click at [580, 388] on span at bounding box center [581, 388] width 15 height 15
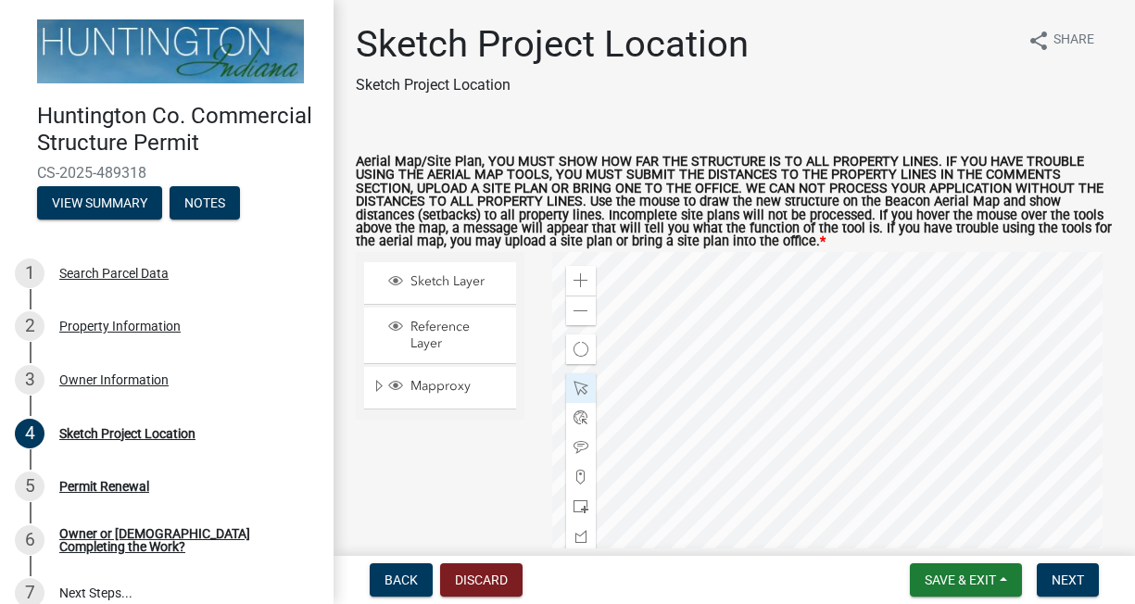
click at [839, 374] on div at bounding box center [832, 483] width 561 height 463
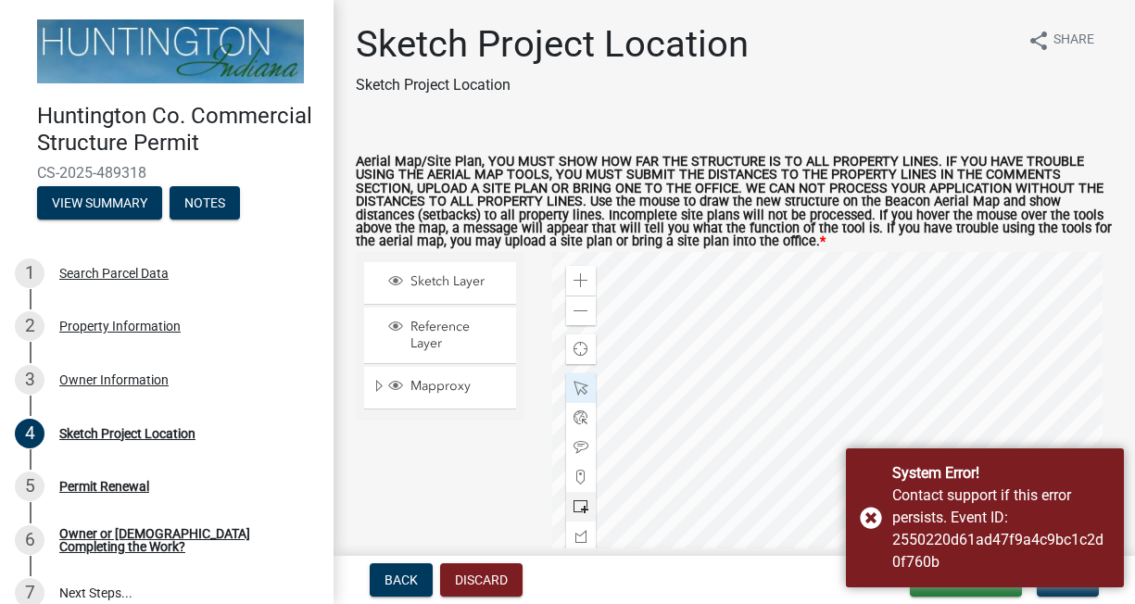
click at [577, 511] on span at bounding box center [581, 507] width 15 height 15
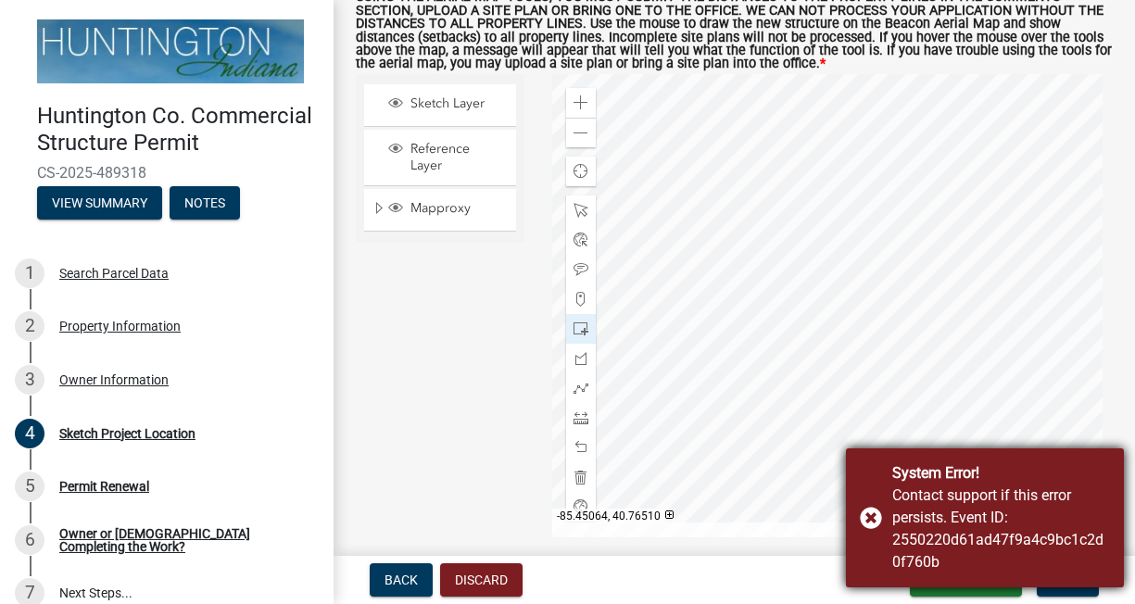
scroll to position [185, 0]
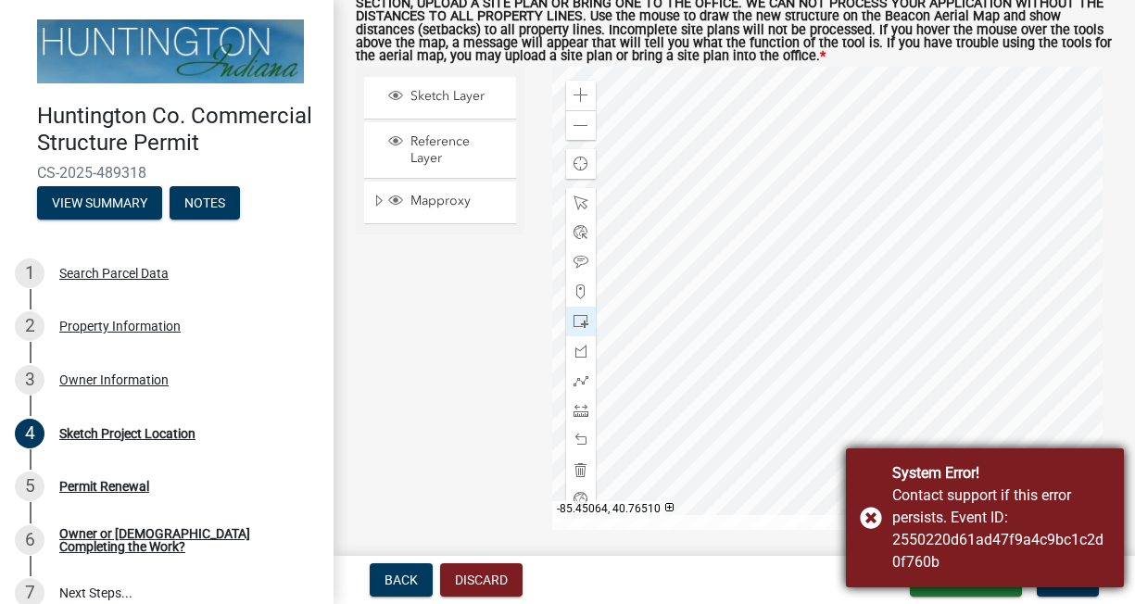
click at [878, 522] on div "System Error! Contact support if this error persists. Event ID: 2550220d61ad47f…" at bounding box center [985, 518] width 278 height 139
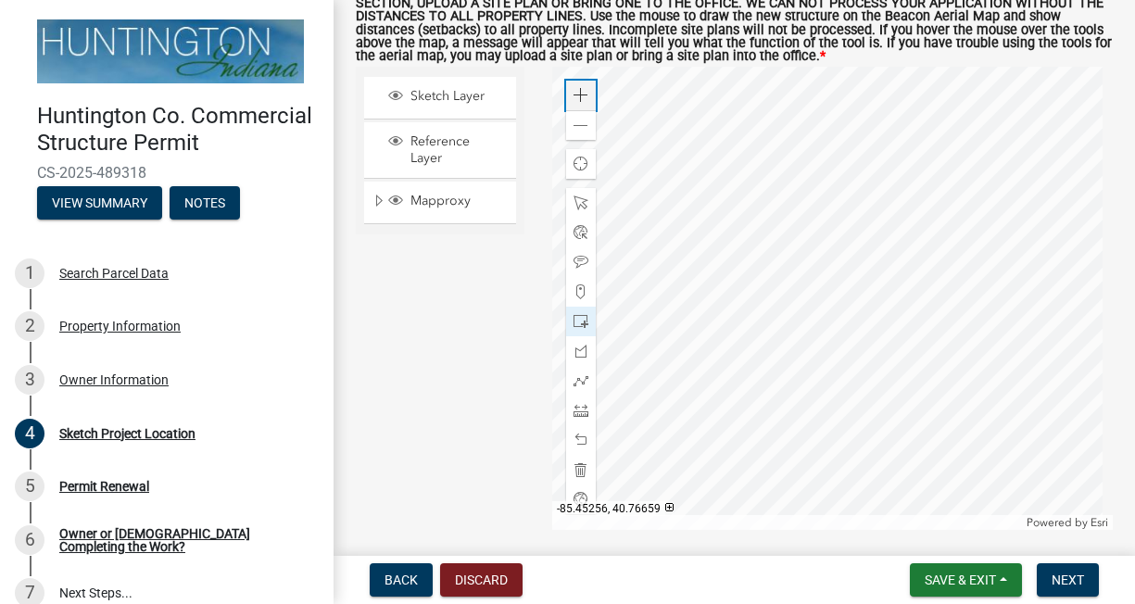
click at [574, 95] on span at bounding box center [581, 95] width 15 height 15
click at [666, 158] on div at bounding box center [832, 298] width 561 height 463
click at [715, 201] on div at bounding box center [832, 298] width 561 height 463
click at [574, 437] on span at bounding box center [581, 440] width 15 height 15
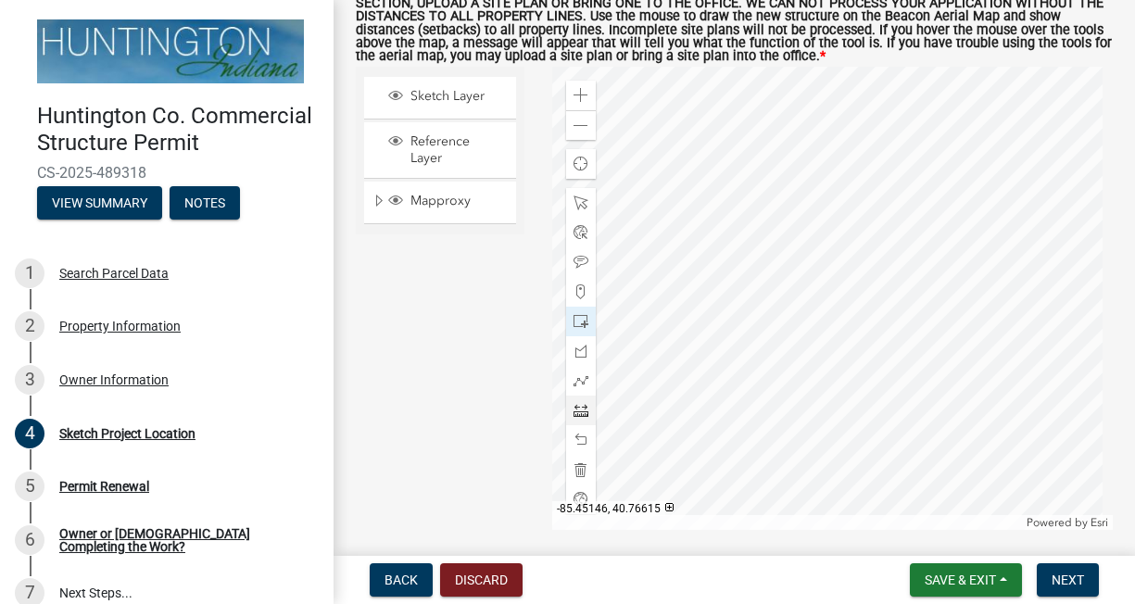
click at [668, 165] on div at bounding box center [832, 298] width 561 height 463
click at [576, 428] on div at bounding box center [581, 440] width 30 height 30
click at [707, 189] on div at bounding box center [832, 298] width 561 height 463
click at [577, 414] on span at bounding box center [581, 410] width 15 height 15
click at [664, 144] on div at bounding box center [832, 298] width 561 height 463
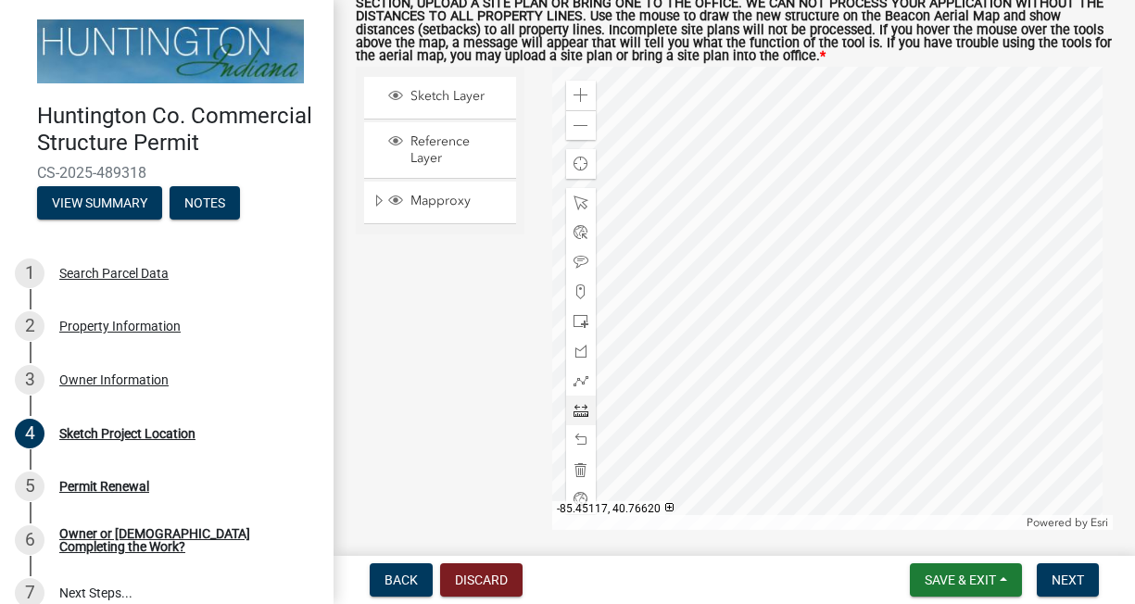
click at [754, 146] on div at bounding box center [832, 298] width 561 height 463
click at [574, 437] on span at bounding box center [581, 440] width 15 height 15
click at [576, 445] on span at bounding box center [581, 440] width 15 height 15
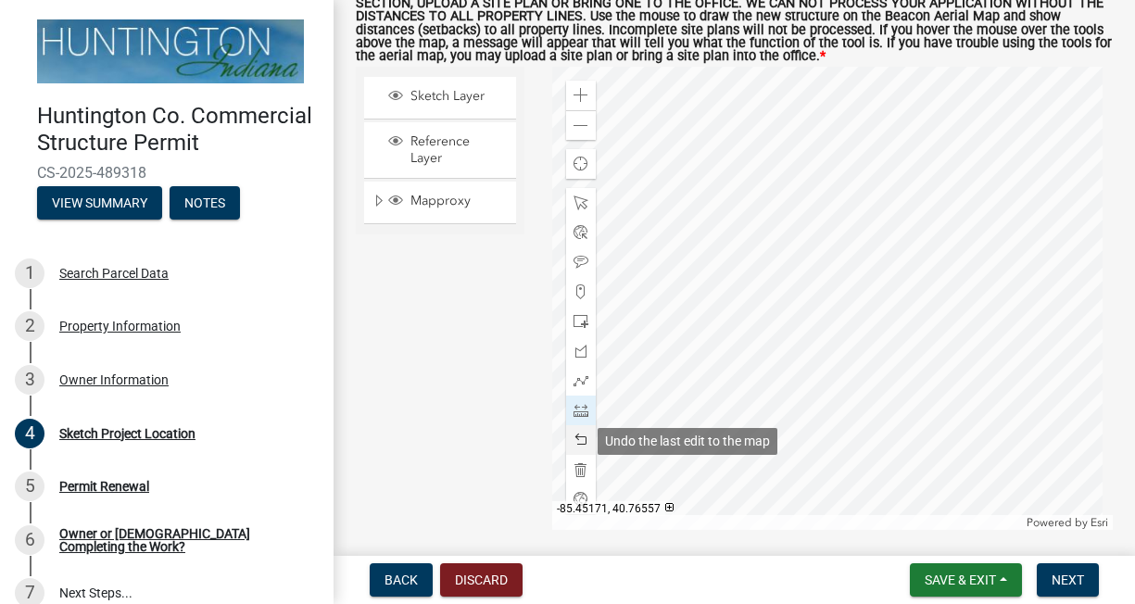
click at [586, 441] on div at bounding box center [581, 440] width 30 height 30
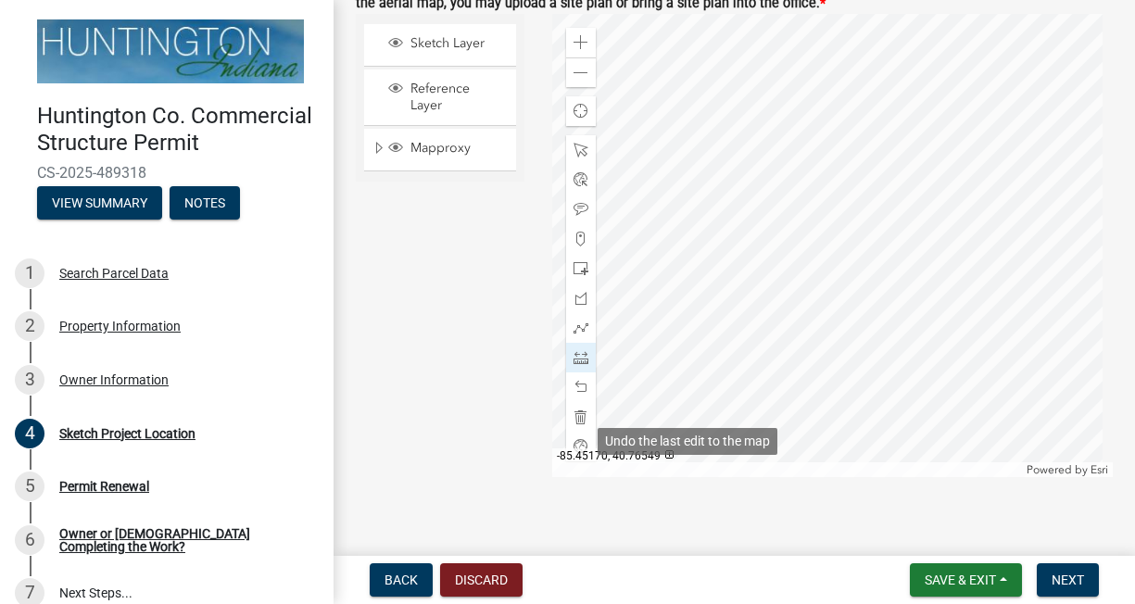
scroll to position [257, 0]
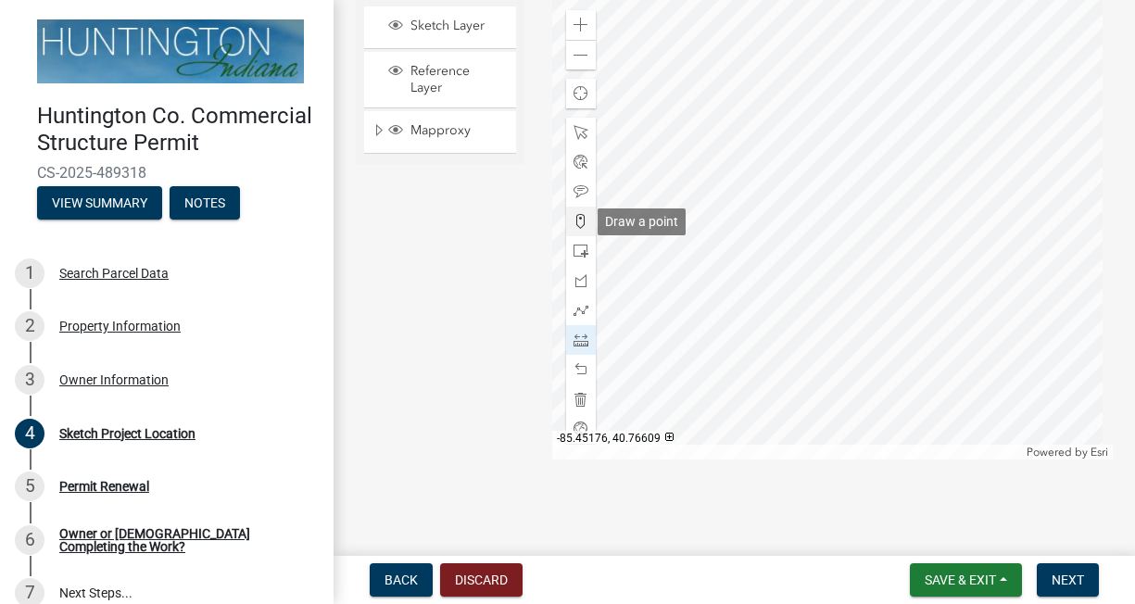
click at [578, 223] on span at bounding box center [581, 221] width 15 height 15
click at [668, 94] on div at bounding box center [832, 230] width 561 height 463
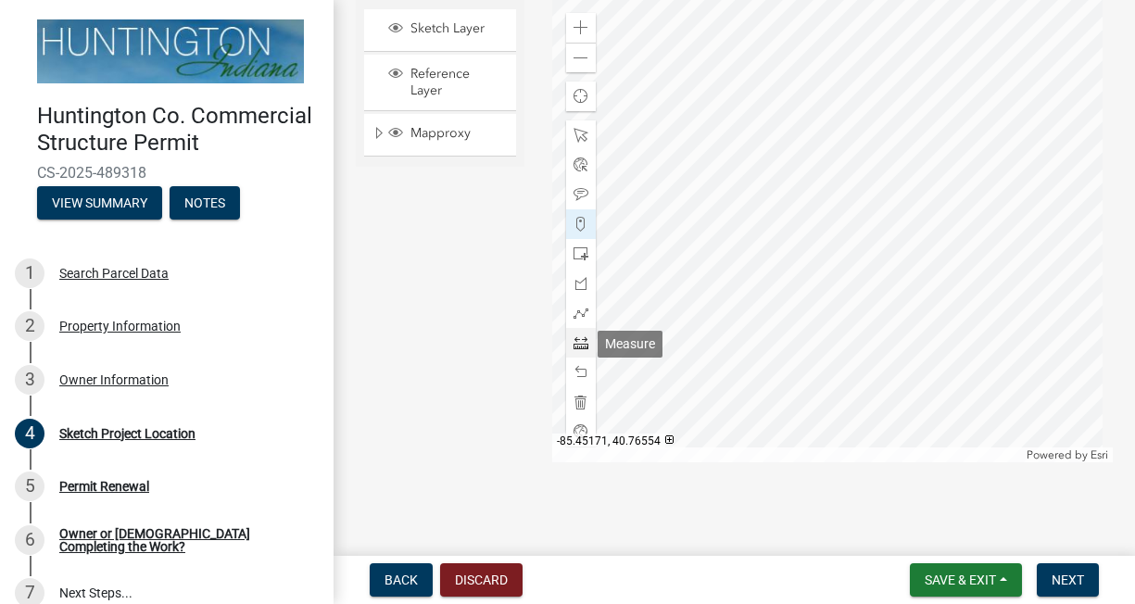
click at [578, 342] on span at bounding box center [581, 343] width 15 height 15
click at [669, 94] on div at bounding box center [832, 230] width 561 height 463
click at [713, 92] on div at bounding box center [832, 230] width 561 height 463
click at [713, 135] on div at bounding box center [832, 230] width 561 height 463
click at [668, 137] on div at bounding box center [832, 230] width 561 height 463
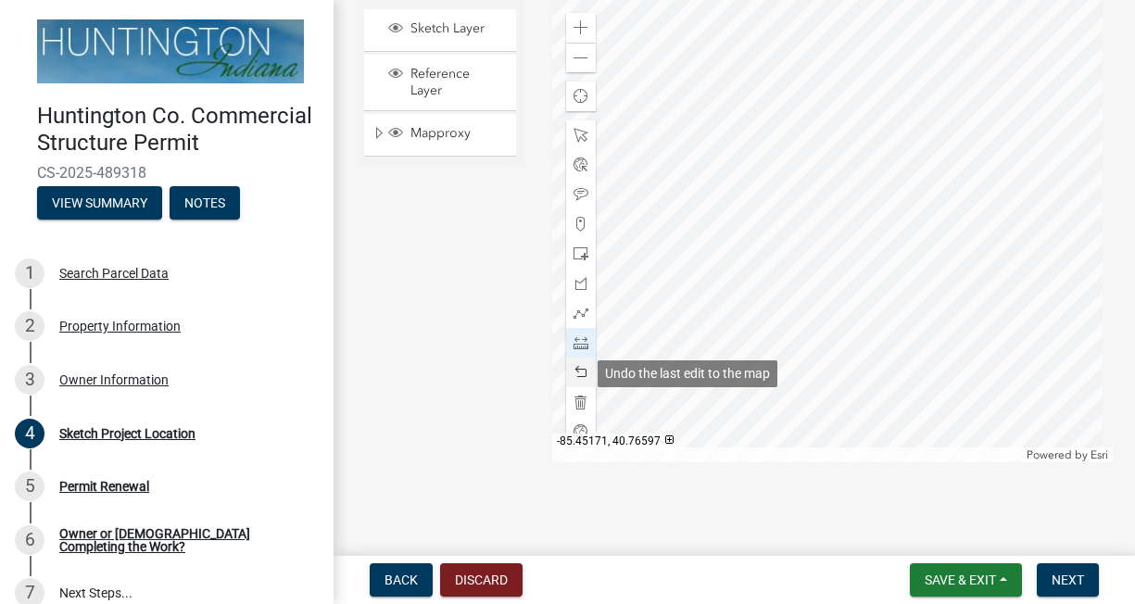
click at [577, 365] on div at bounding box center [581, 373] width 30 height 30
click at [713, 92] on div at bounding box center [832, 230] width 561 height 463
click at [714, 141] on div at bounding box center [832, 230] width 561 height 463
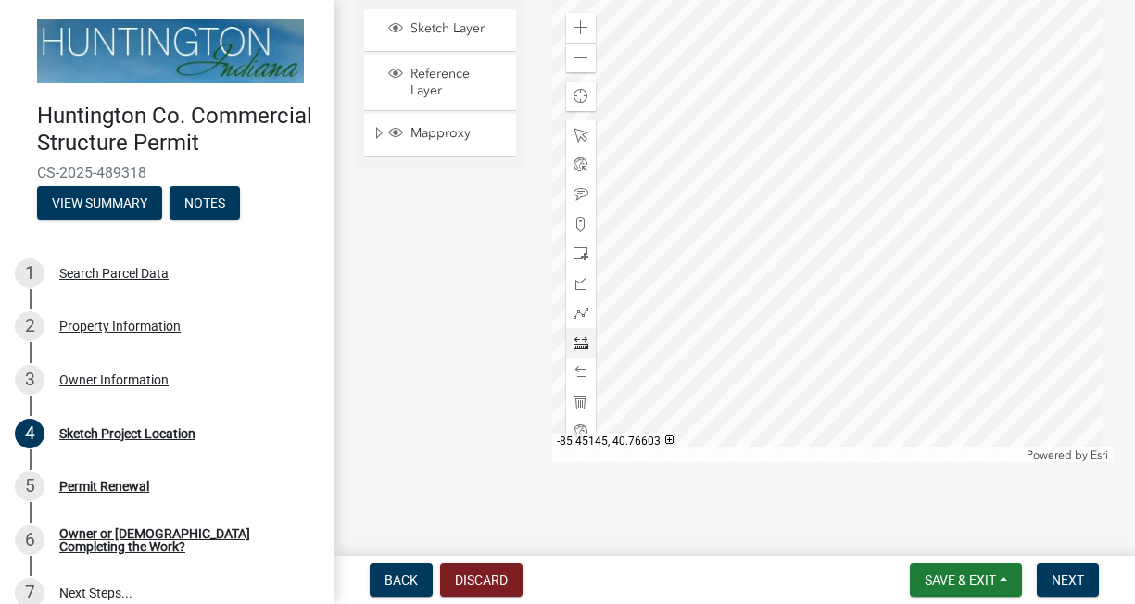
click at [670, 143] on div at bounding box center [832, 230] width 561 height 463
click at [667, 96] on div at bounding box center [832, 230] width 561 height 463
click at [579, 372] on span at bounding box center [581, 372] width 15 height 15
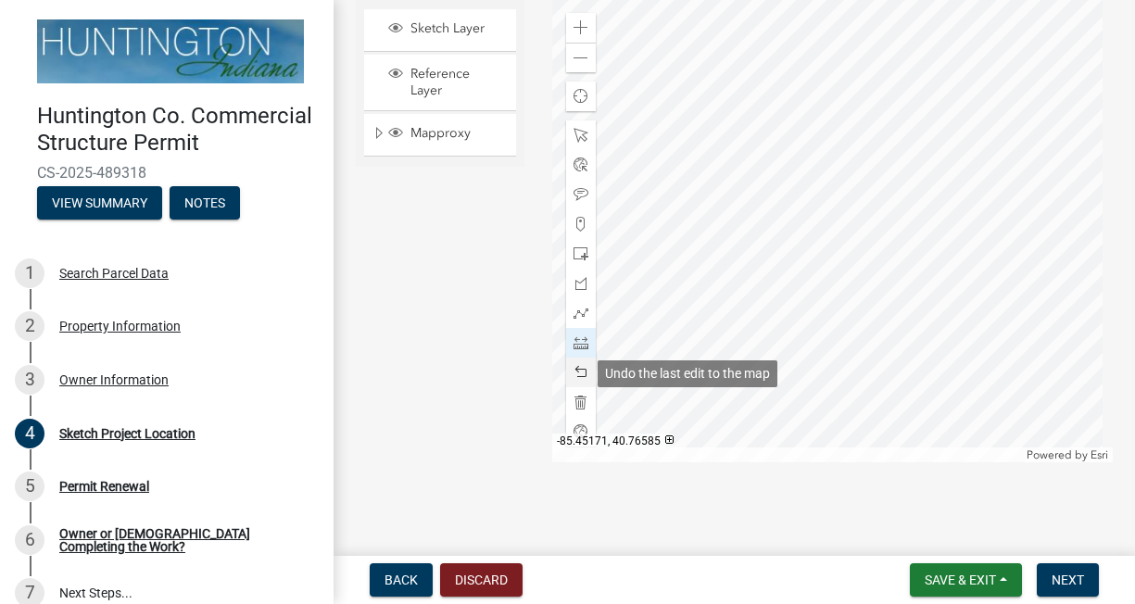
click at [579, 372] on span at bounding box center [581, 372] width 15 height 15
click at [800, 184] on div at bounding box center [832, 230] width 561 height 463
click at [919, 180] on div at bounding box center [832, 230] width 561 height 463
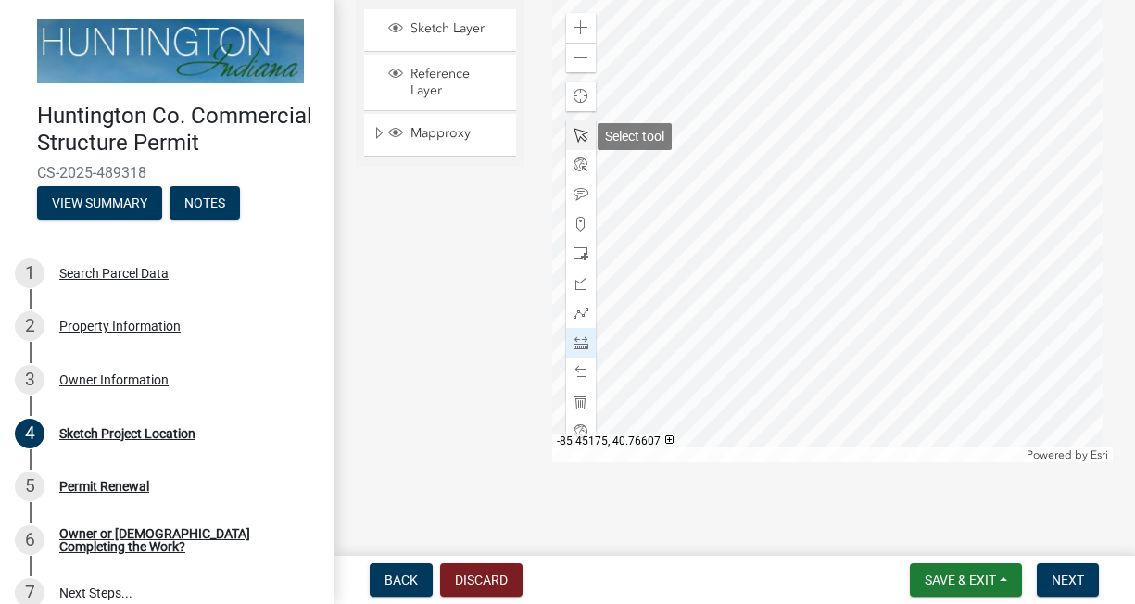
click at [578, 133] on span at bounding box center [581, 135] width 15 height 15
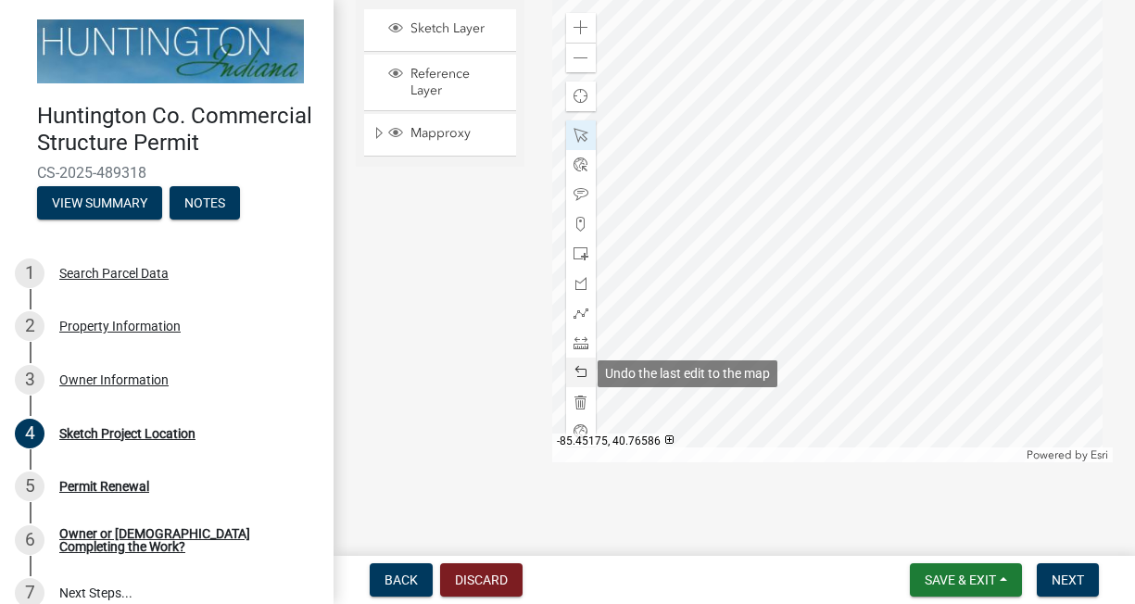
click at [574, 367] on span at bounding box center [581, 372] width 15 height 15
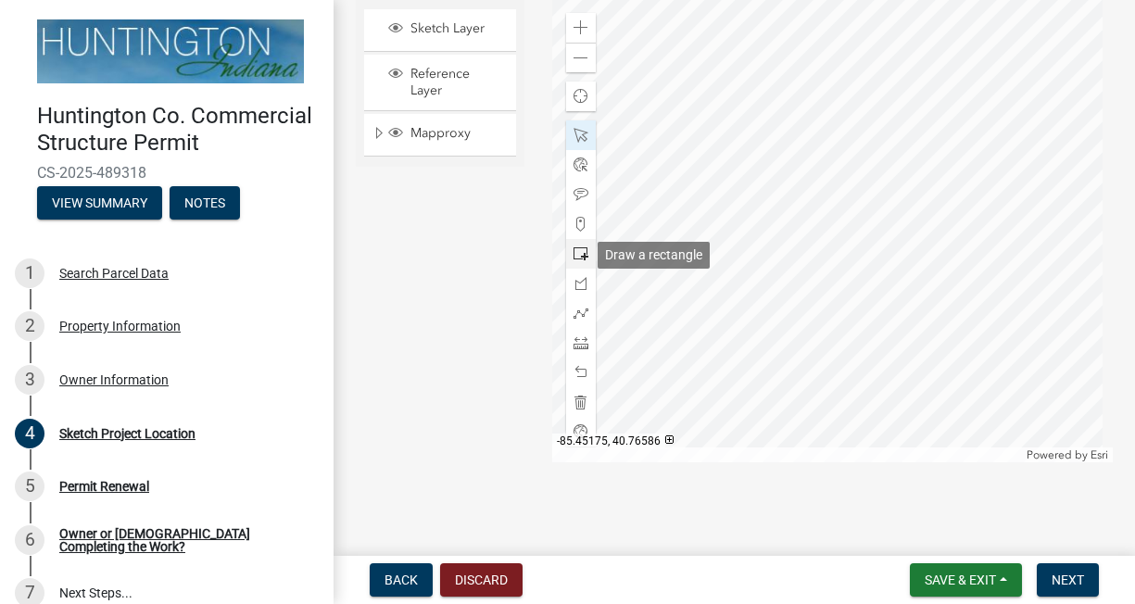
click at [579, 258] on span at bounding box center [581, 254] width 15 height 15
click at [957, 184] on div at bounding box center [832, 230] width 561 height 463
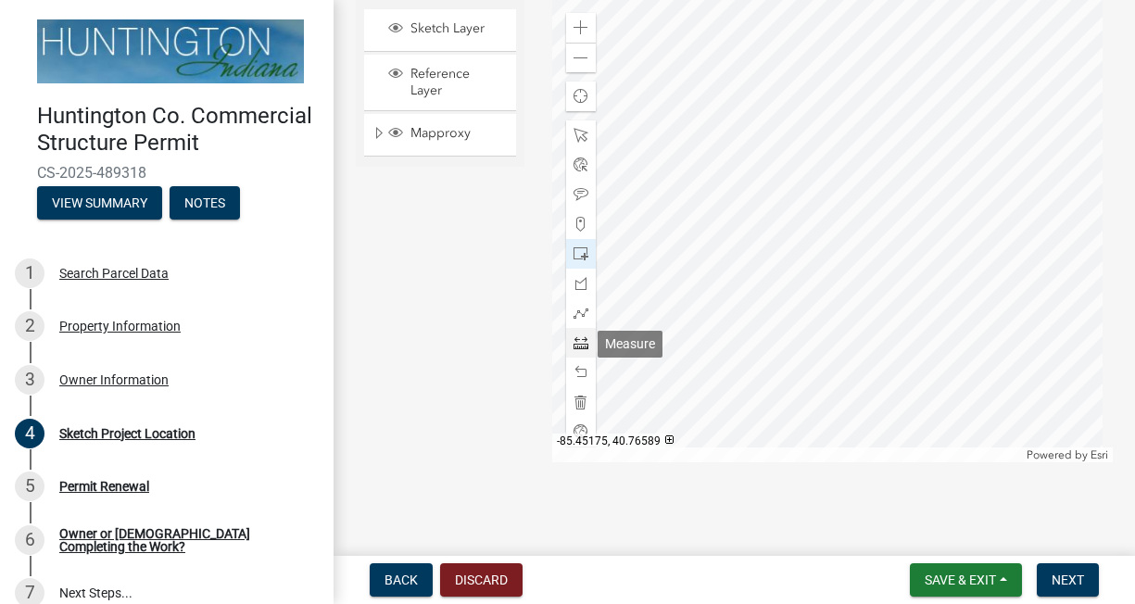
click at [572, 336] on div at bounding box center [581, 343] width 30 height 30
click at [798, 82] on div at bounding box center [832, 230] width 561 height 463
click at [918, 78] on div at bounding box center [832, 230] width 561 height 463
click at [574, 344] on span at bounding box center [581, 343] width 15 height 15
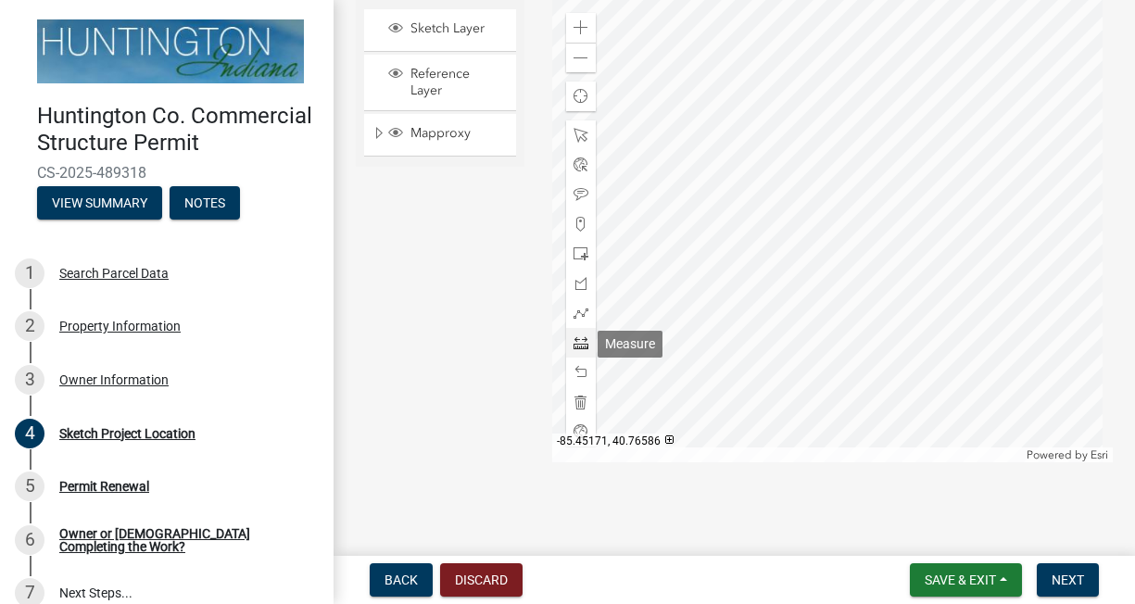
click at [574, 344] on span at bounding box center [581, 343] width 15 height 15
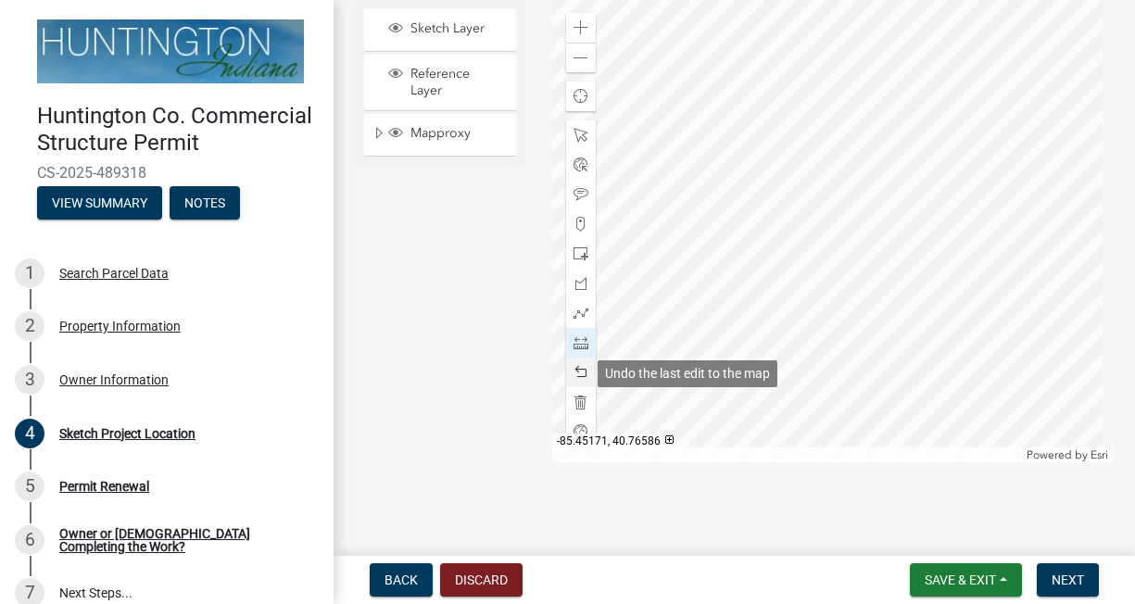
click at [577, 374] on span at bounding box center [581, 372] width 15 height 15
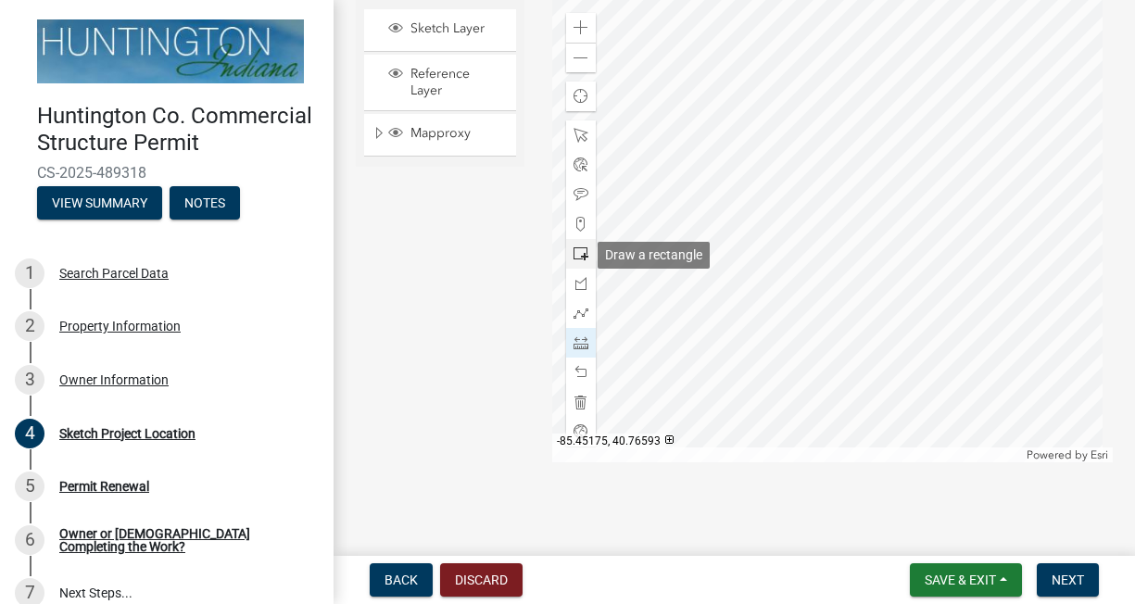
click at [577, 263] on div at bounding box center [581, 254] width 30 height 30
click at [580, 59] on span at bounding box center [581, 58] width 15 height 15
click at [899, 209] on div at bounding box center [832, 230] width 561 height 463
click at [1058, 576] on span "Next" at bounding box center [1068, 580] width 32 height 15
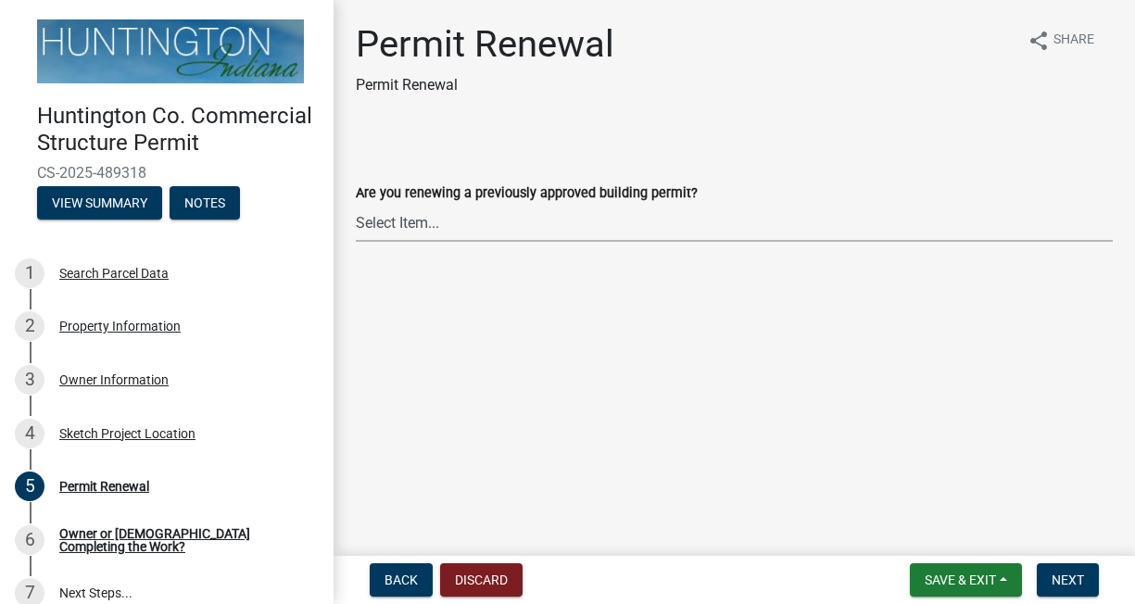
click at [440, 222] on select "Select Item... Yes No" at bounding box center [734, 223] width 757 height 38
click at [356, 204] on select "Select Item... Yes No" at bounding box center [734, 223] width 757 height 38
select select "97e125b5-97e1-4674-8df5-e9a4fca85b10"
click at [1077, 583] on span "Next" at bounding box center [1068, 580] width 32 height 15
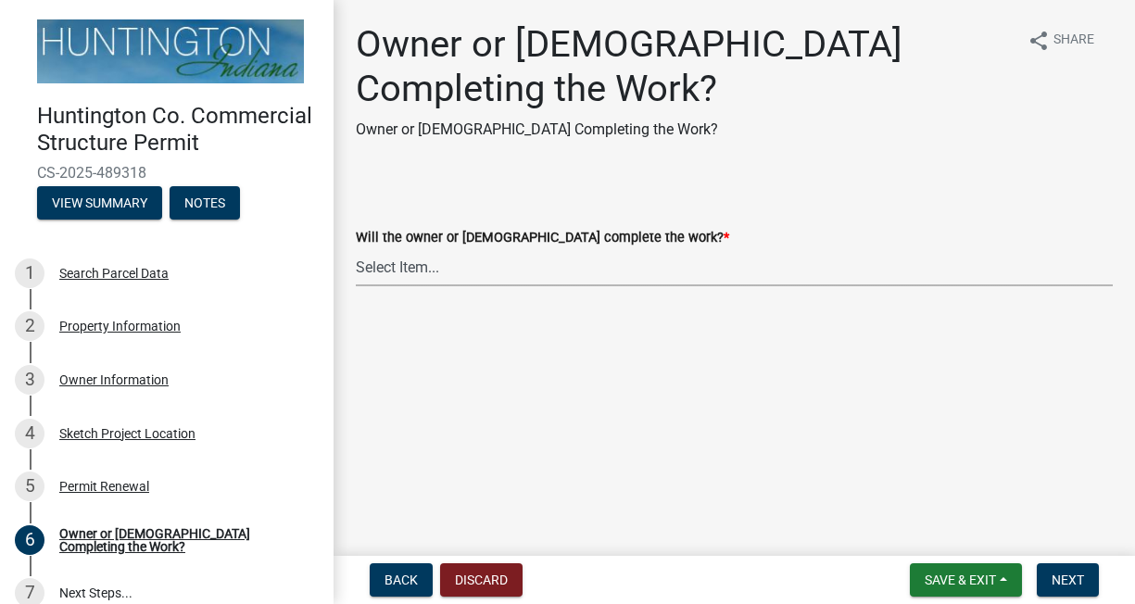
click at [457, 269] on select "Select Item... owner contractor" at bounding box center [734, 267] width 757 height 38
click at [356, 248] on select "Select Item... owner contractor" at bounding box center [734, 267] width 757 height 38
select select "f700c9d7-95a4-4f16-b8c9-1624df795856"
click at [1081, 580] on span "Next" at bounding box center [1068, 580] width 32 height 15
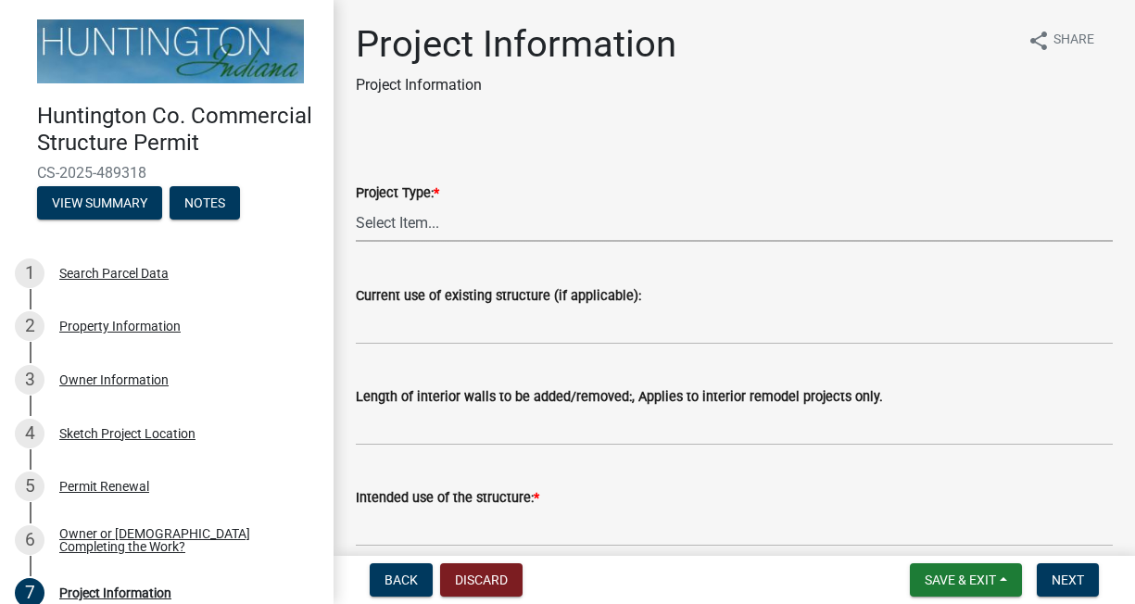
click at [405, 229] on select "Select Item... new primary structure addition to an existing primary structure …" at bounding box center [734, 223] width 757 height 38
click at [356, 204] on select "Select Item... new primary structure addition to an existing primary structure …" at bounding box center [734, 223] width 757 height 38
select select "b5fe3505-a721-4b91-b41e-dea148b431b3"
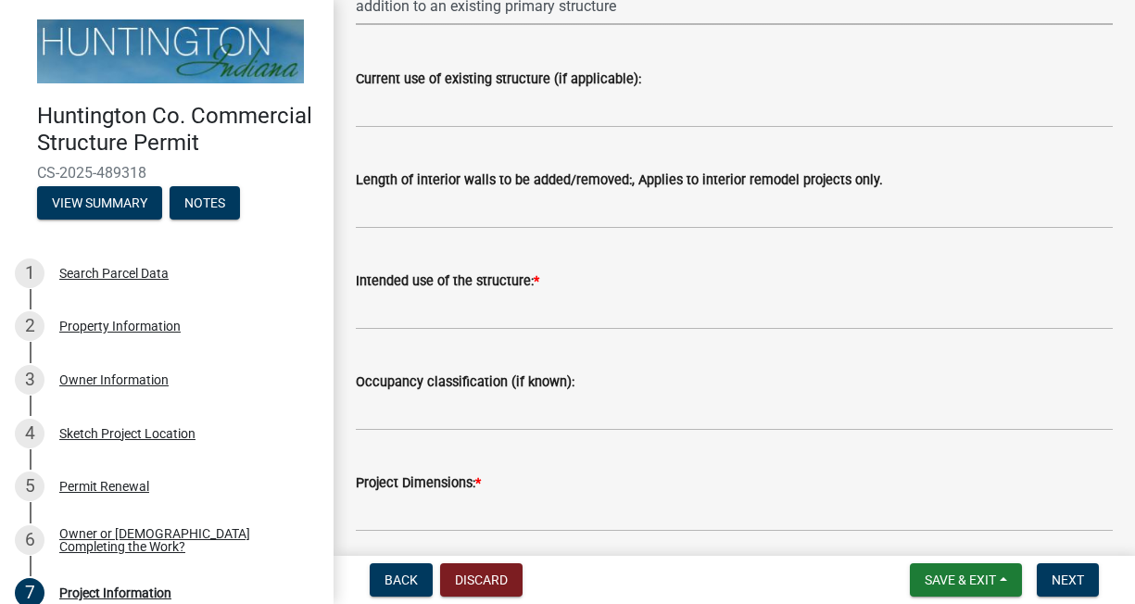
scroll to position [278, 0]
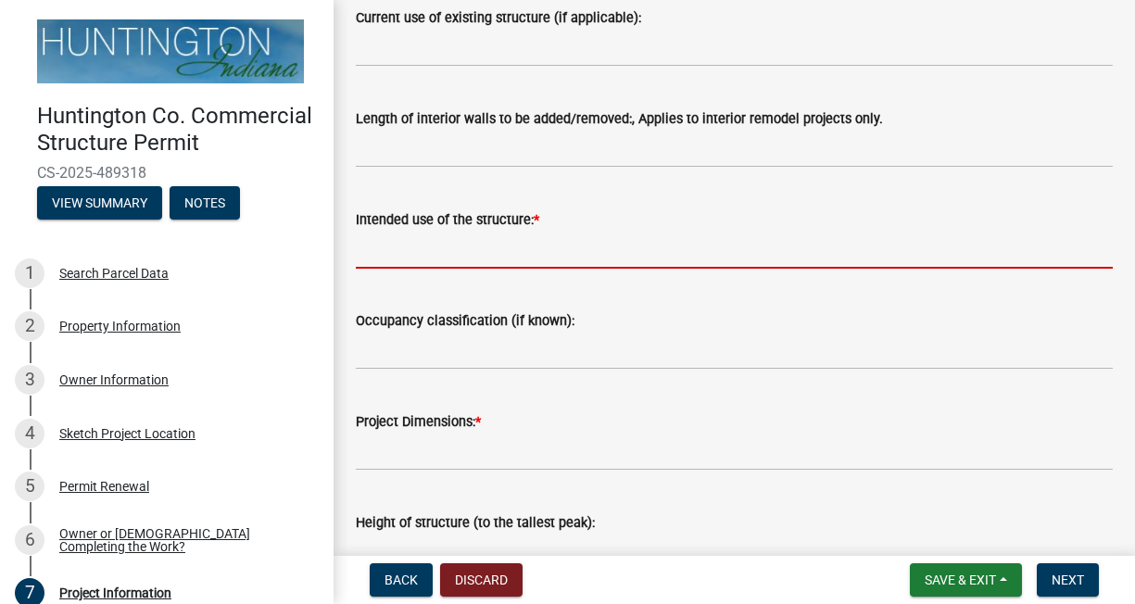
click at [420, 256] on input "Intended use of the structure: *" at bounding box center [734, 250] width 757 height 38
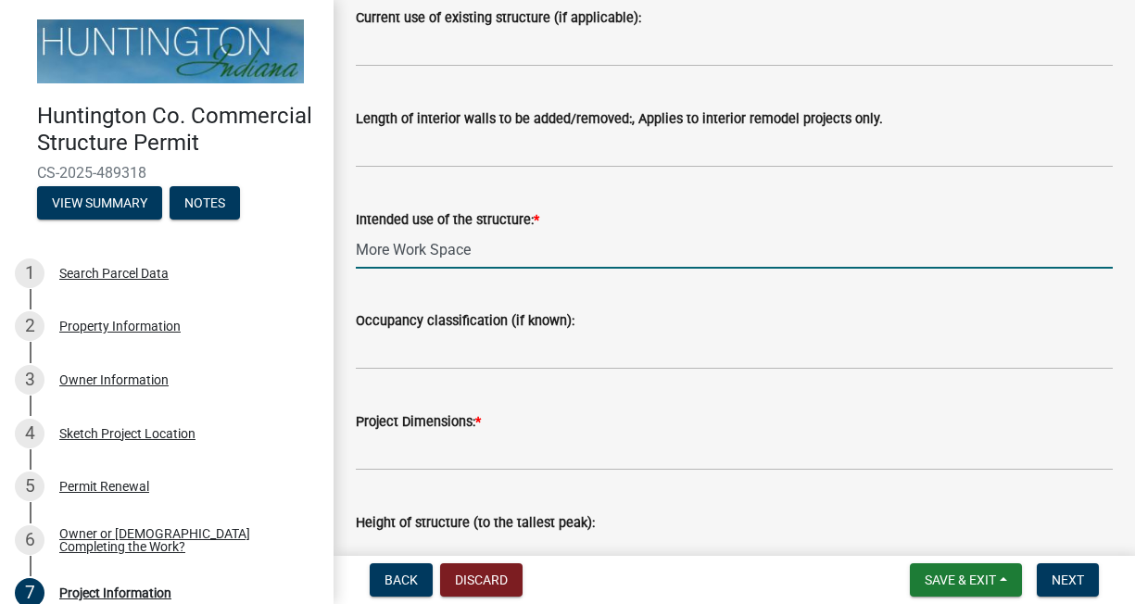
type input "More Work Space"
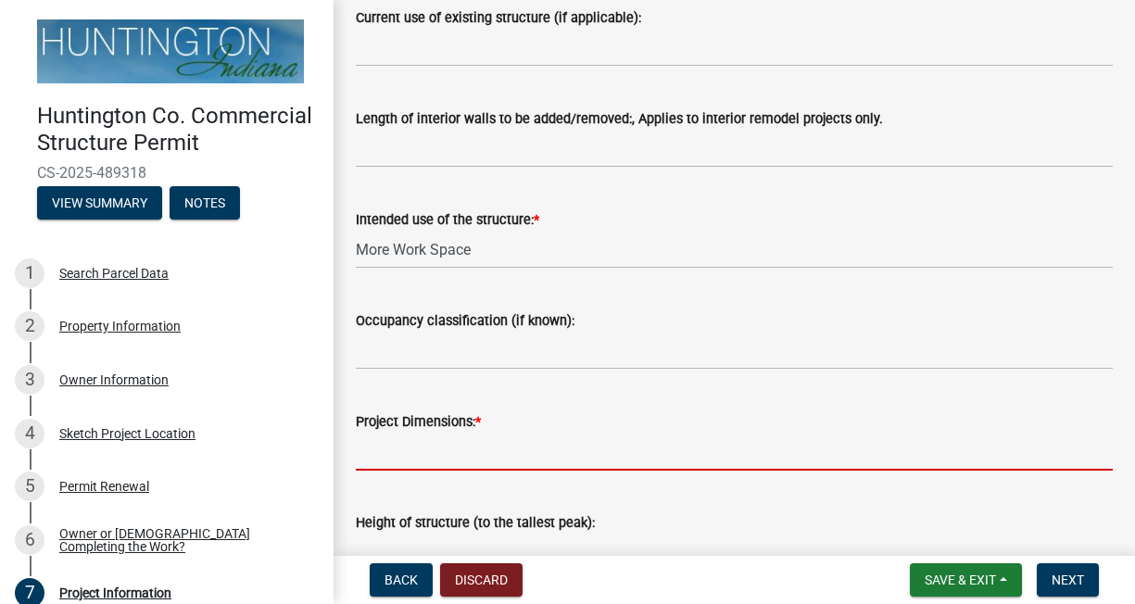
click at [440, 450] on input "Project Dimensions: *" at bounding box center [734, 452] width 757 height 38
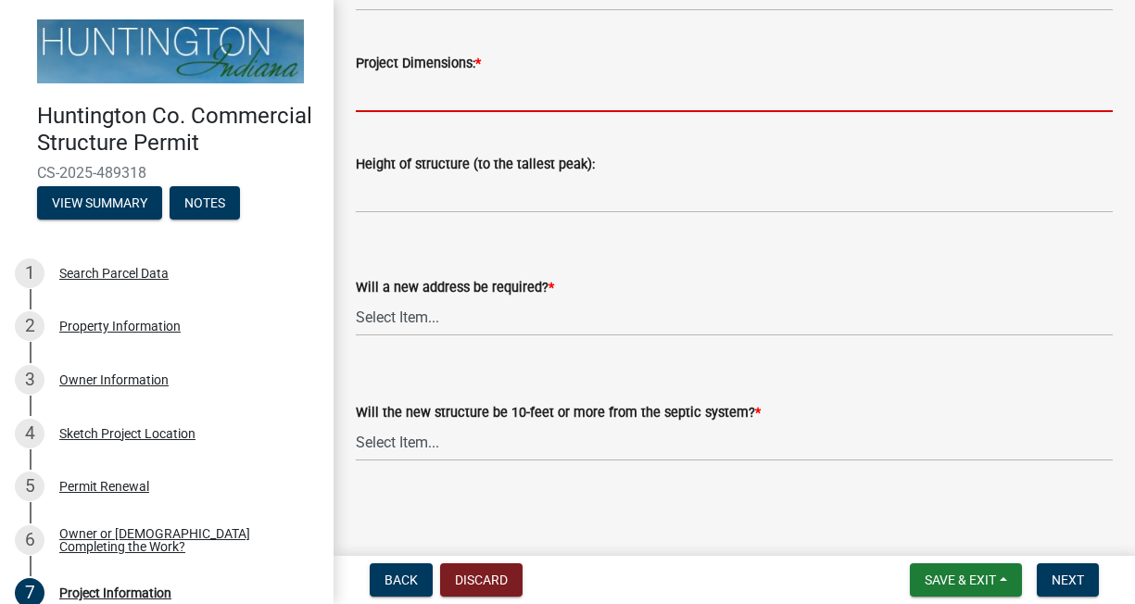
scroll to position [639, 0]
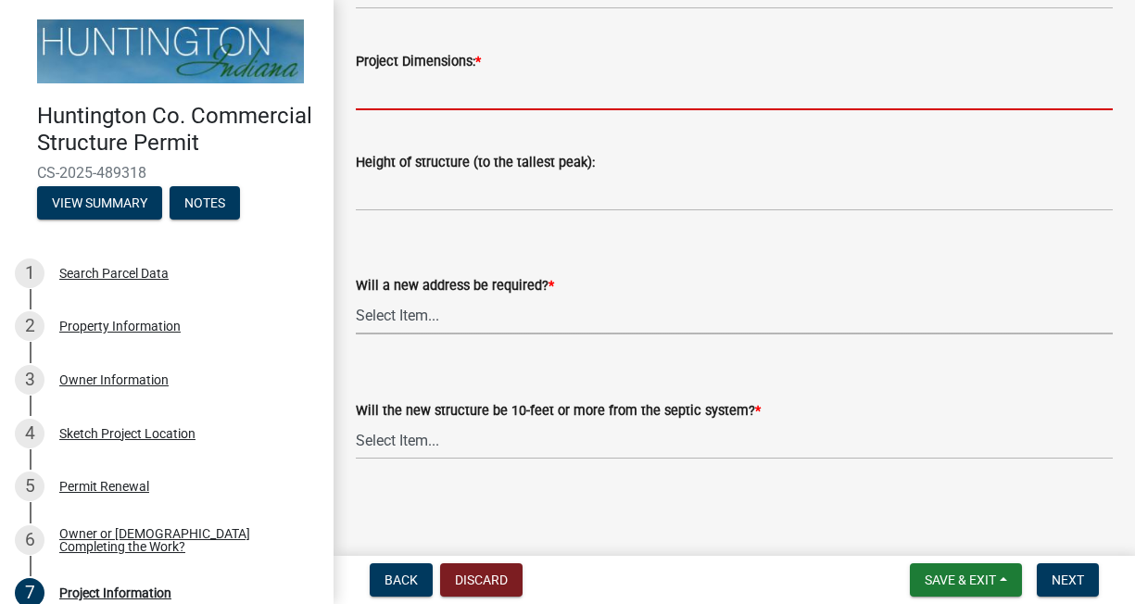
click at [420, 316] on div "Will a new address be required? * Select Item... yes no" at bounding box center [734, 304] width 757 height 60
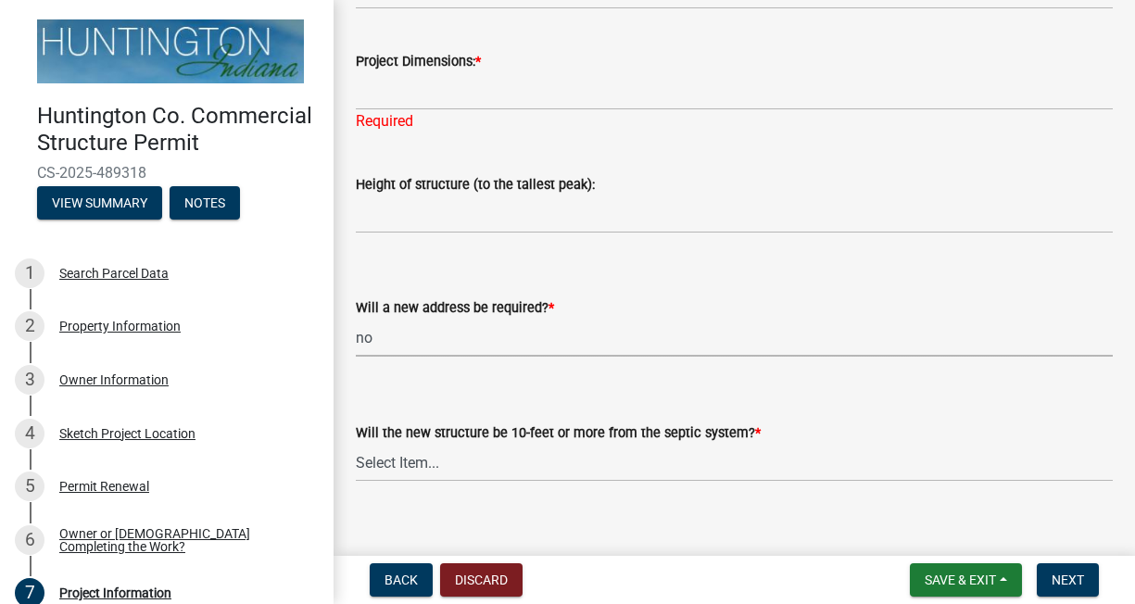
click at [356, 319] on select "Select Item... yes no" at bounding box center [734, 338] width 757 height 38
select select "2817d3a3-d629-48c9-96d6-3b67e9964fa7"
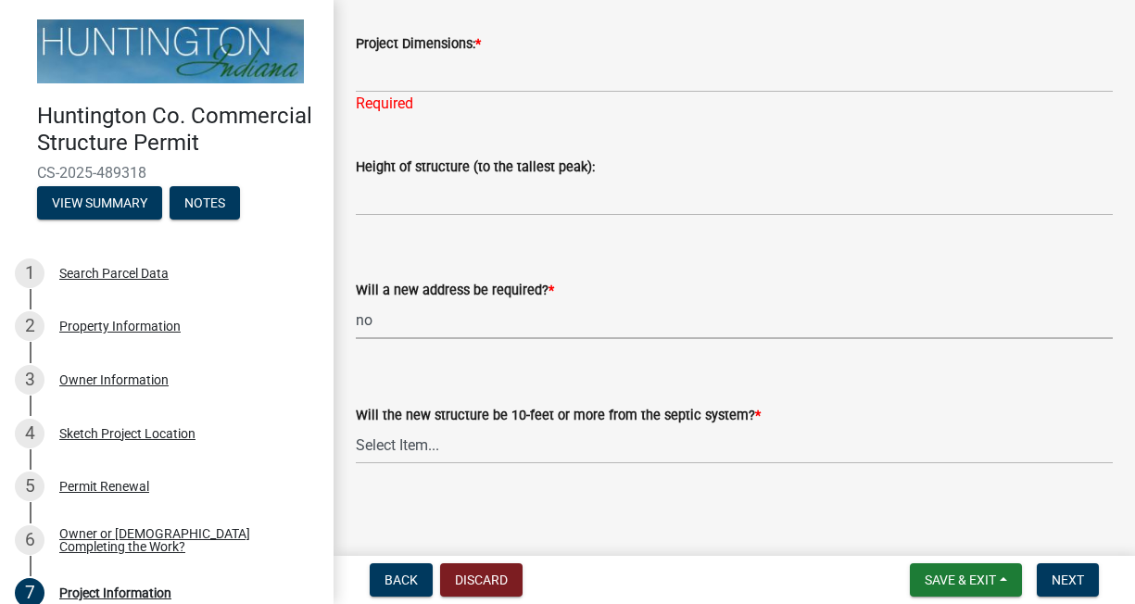
scroll to position [661, 0]
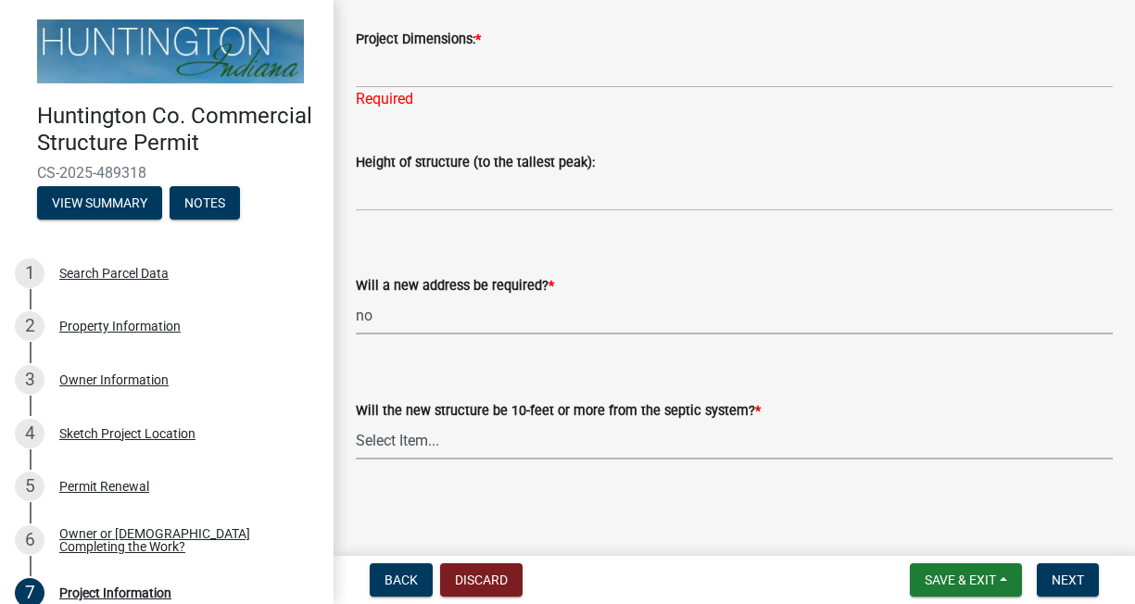
click at [412, 440] on select "Select Item... Yes No (Health Dept. approval needed) NA" at bounding box center [734, 441] width 757 height 38
click at [356, 422] on select "Select Item... Yes No (Health Dept. approval needed) NA" at bounding box center [734, 441] width 757 height 38
select select "325ce8e5-708b-4a68-9c99-d6a35f957fd4"
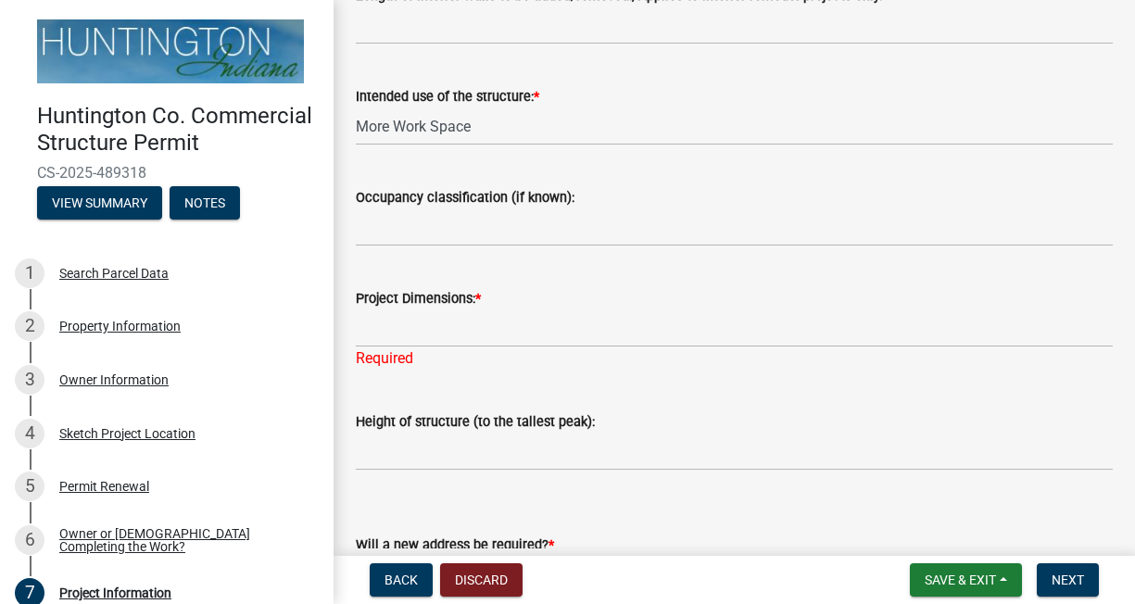
scroll to position [290, 0]
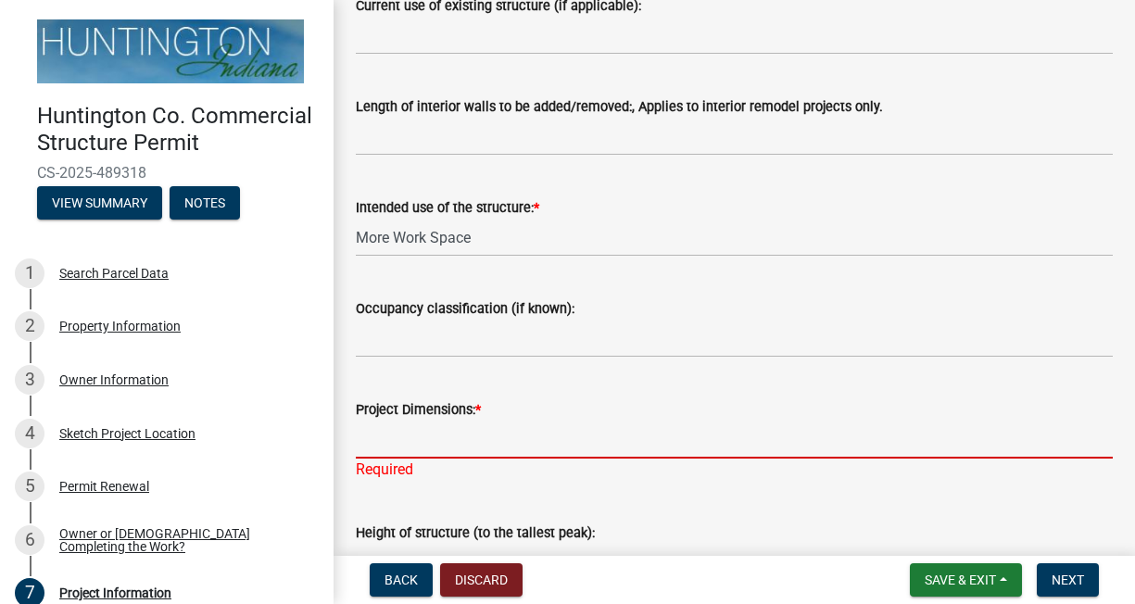
click at [378, 443] on input "Project Dimensions: *" at bounding box center [734, 440] width 757 height 38
type input "40"
